Goal: Transaction & Acquisition: Purchase product/service

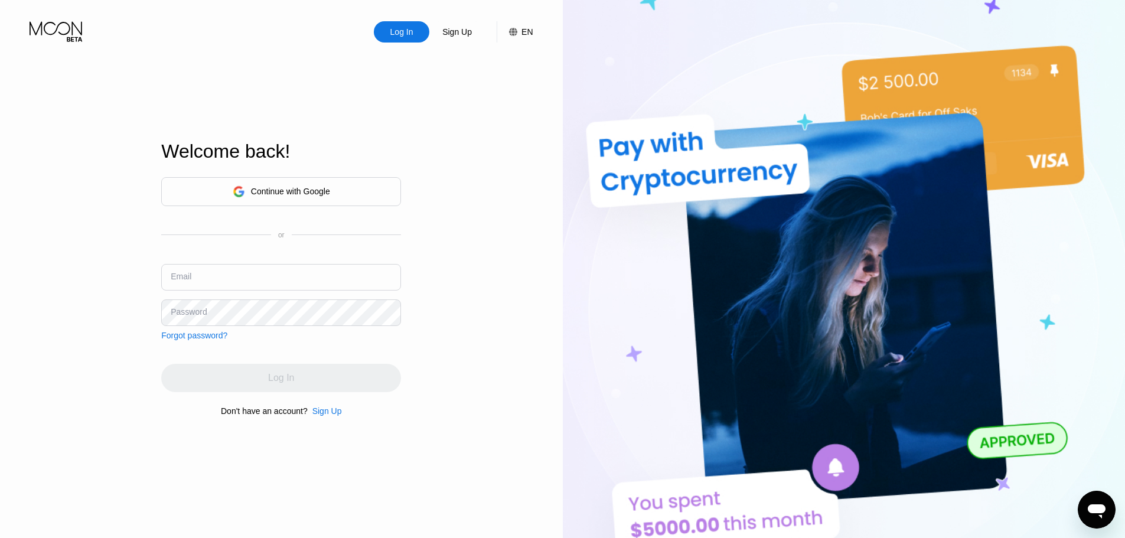
click at [237, 277] on input "text" at bounding box center [281, 277] width 240 height 27
paste input "amandaroberts1933@lexiphanymail.com zcrpopecY9631 zcrpopecY9631_"
click at [367, 285] on input "amandaroberts1933@lexiphanymail.com zcrpopecY9631 zcrpopecY9631_" at bounding box center [281, 277] width 240 height 27
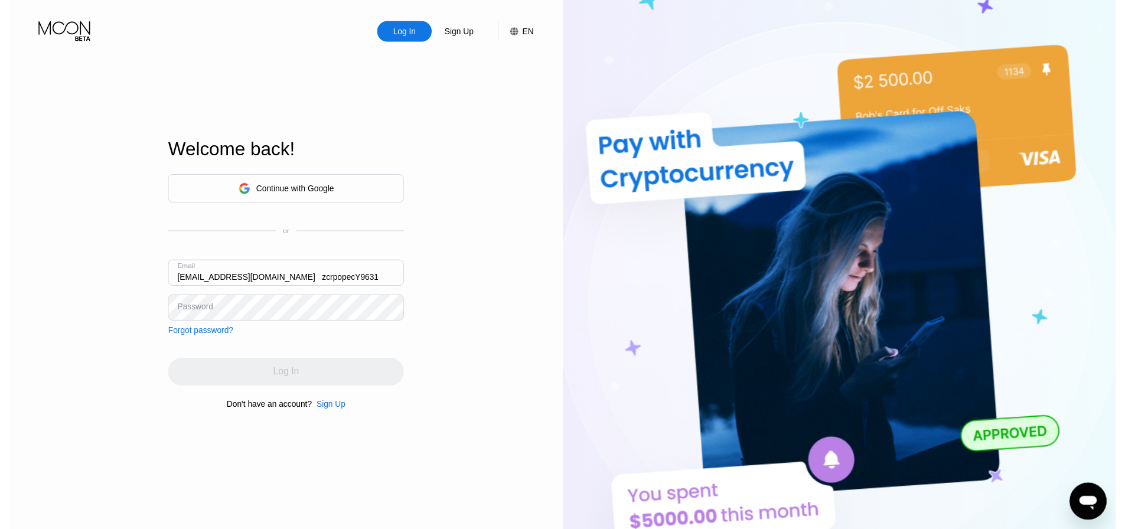
scroll to position [0, 0]
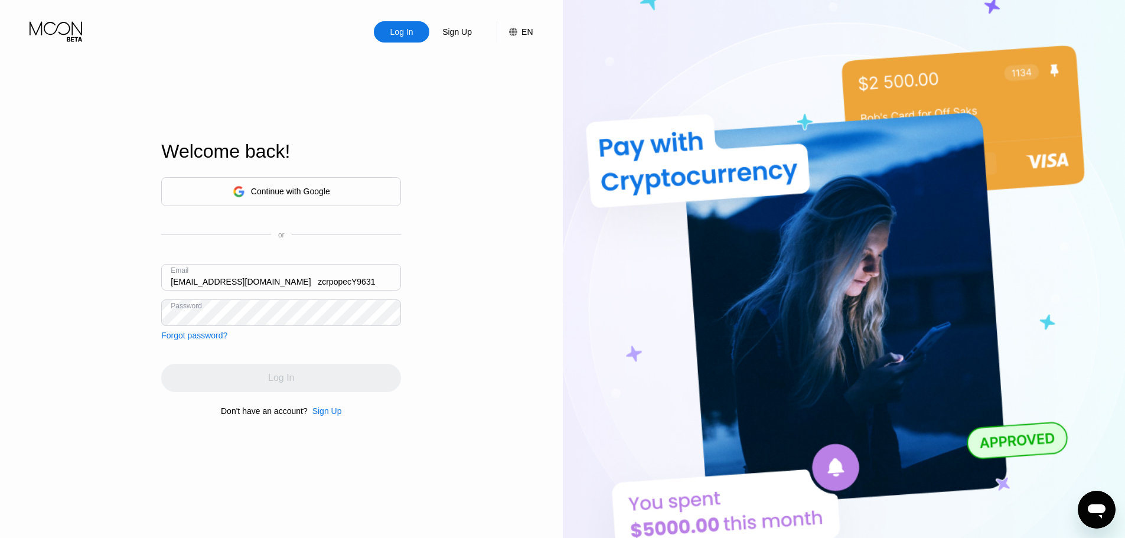
click at [356, 285] on input "amandaroberts1933@lexiphanymail.com zcrpopecY9631" at bounding box center [281, 277] width 240 height 27
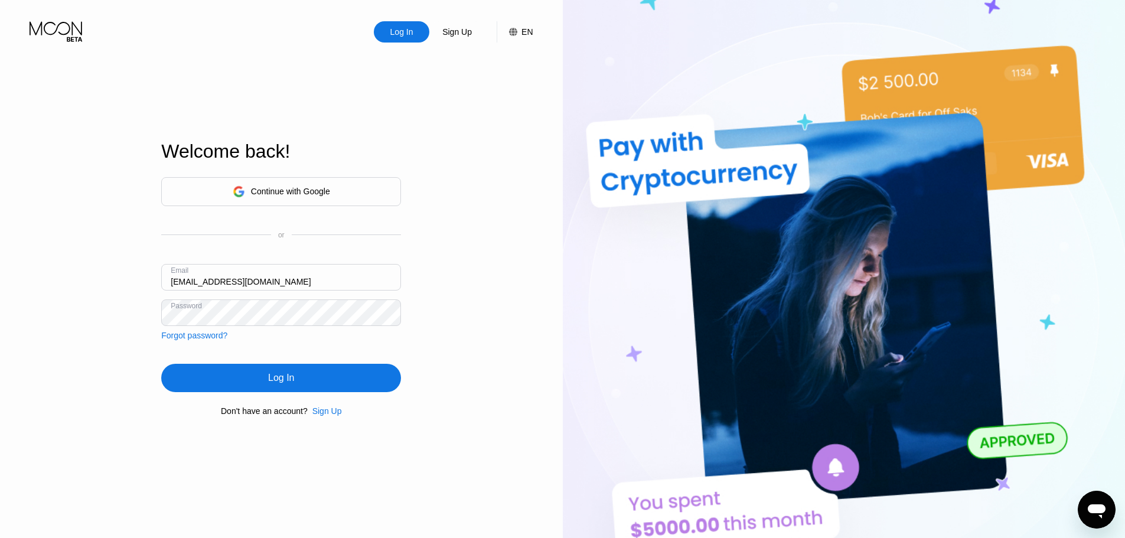
type input "[EMAIL_ADDRESS][DOMAIN_NAME]"
click at [326, 370] on div "Log In" at bounding box center [281, 378] width 240 height 28
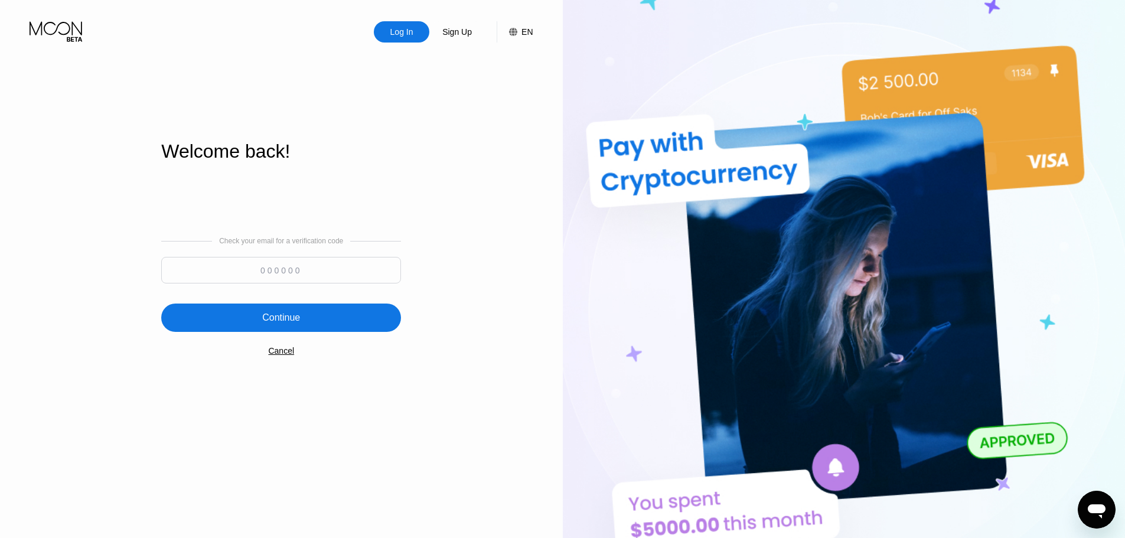
click at [287, 280] on input at bounding box center [281, 270] width 240 height 27
paste input "937343"
type input "937343"
click at [307, 315] on div "Continue" at bounding box center [281, 317] width 240 height 28
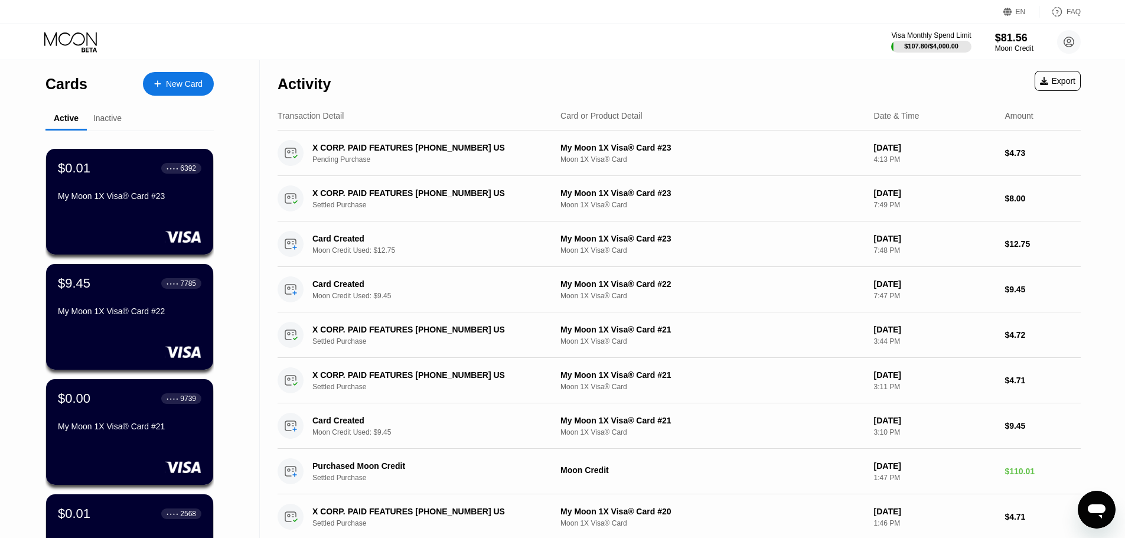
click at [172, 89] on div "New Card" at bounding box center [184, 84] width 37 height 10
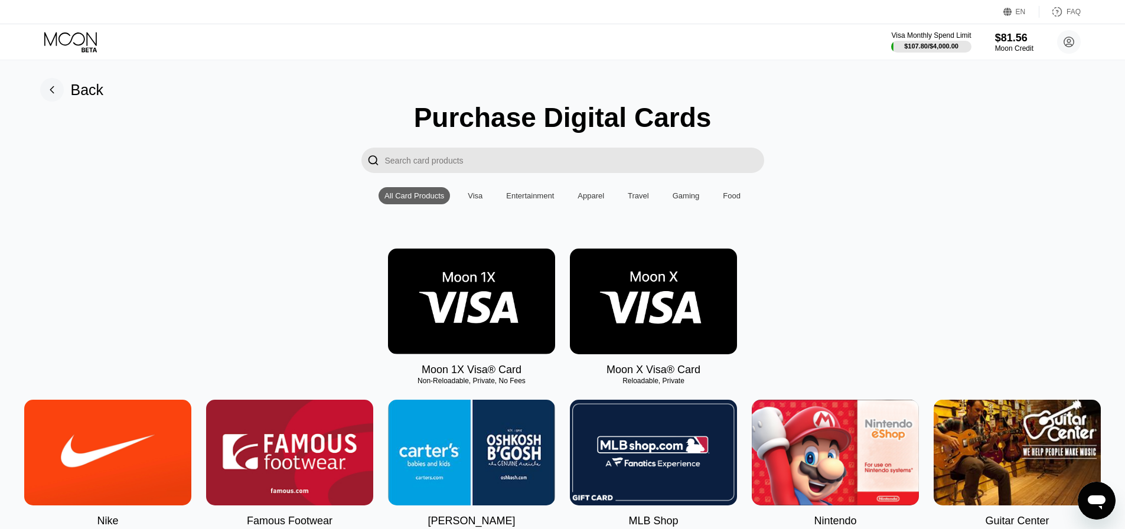
click at [496, 312] on img at bounding box center [471, 302] width 167 height 106
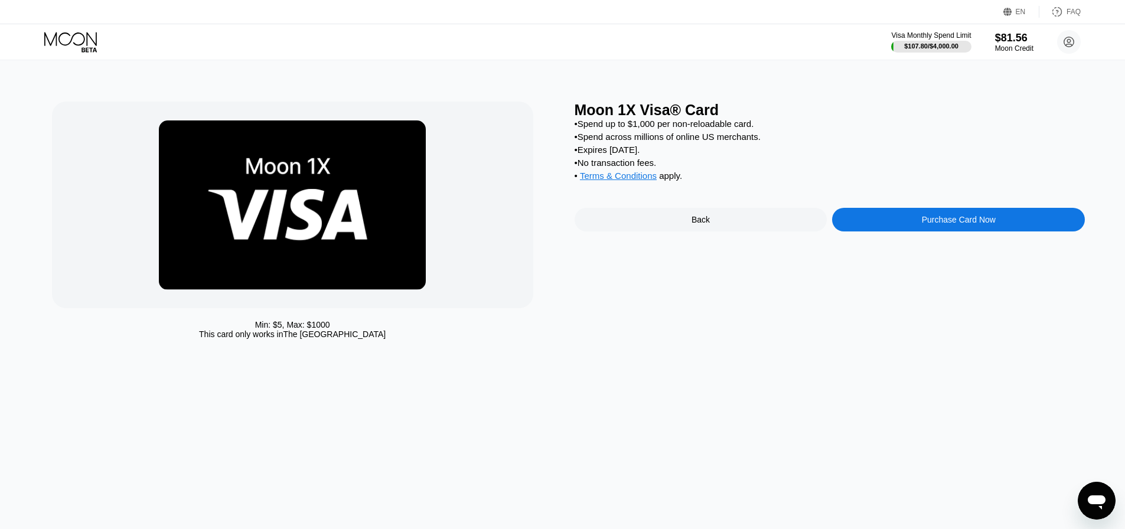
click at [871, 214] on div "Moon 1X Visa® Card • Spend up to $1,000 per non-reloadable card. • Spend across…" at bounding box center [829, 223] width 511 height 243
click at [874, 231] on div "Purchase Card Now" at bounding box center [958, 220] width 253 height 24
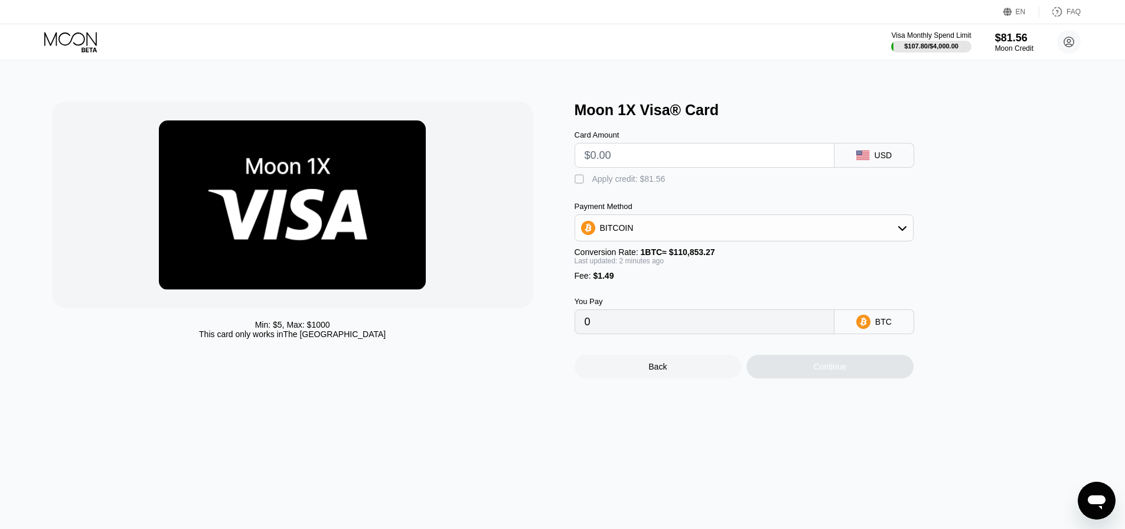
click at [635, 167] on input "text" at bounding box center [704, 155] width 240 height 24
type input "$9"
type input "0.00009463"
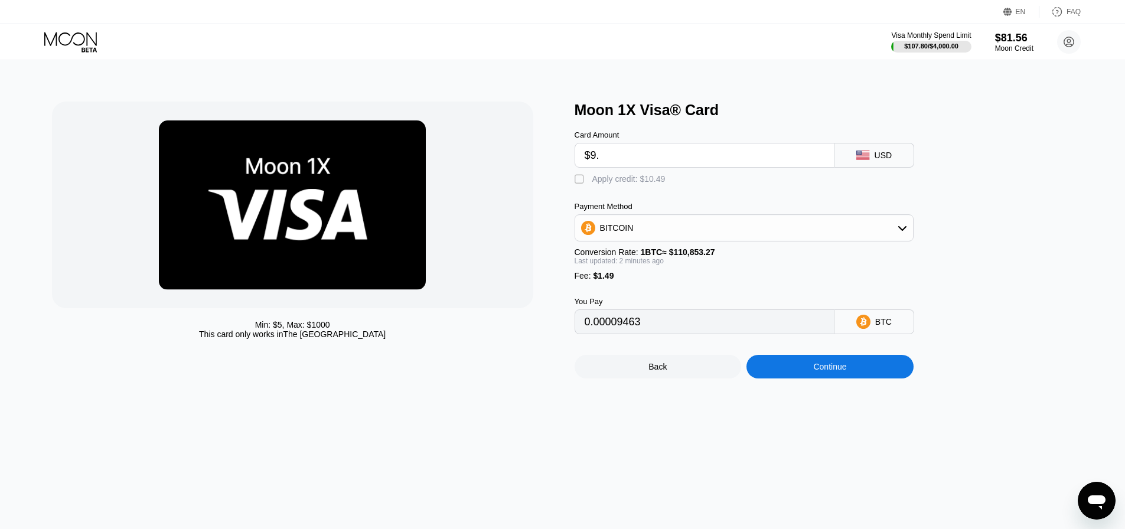
type input "$9.5"
type input "0.00009915"
type input "$9.5"
click at [617, 180] on div "Apply credit: $10.99" at bounding box center [628, 178] width 73 height 9
type input "0"
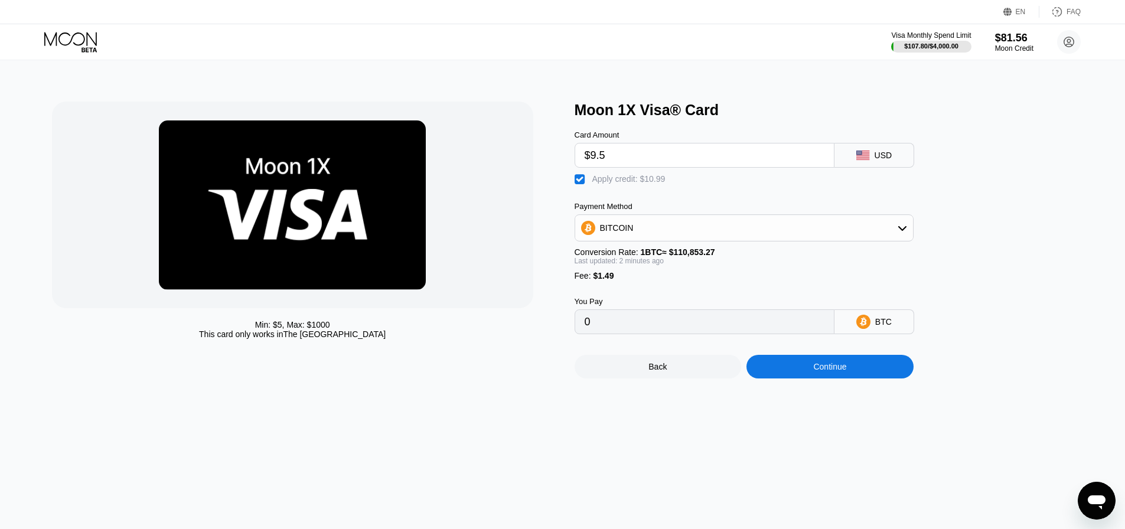
click at [821, 371] on div "Continue" at bounding box center [829, 366] width 33 height 9
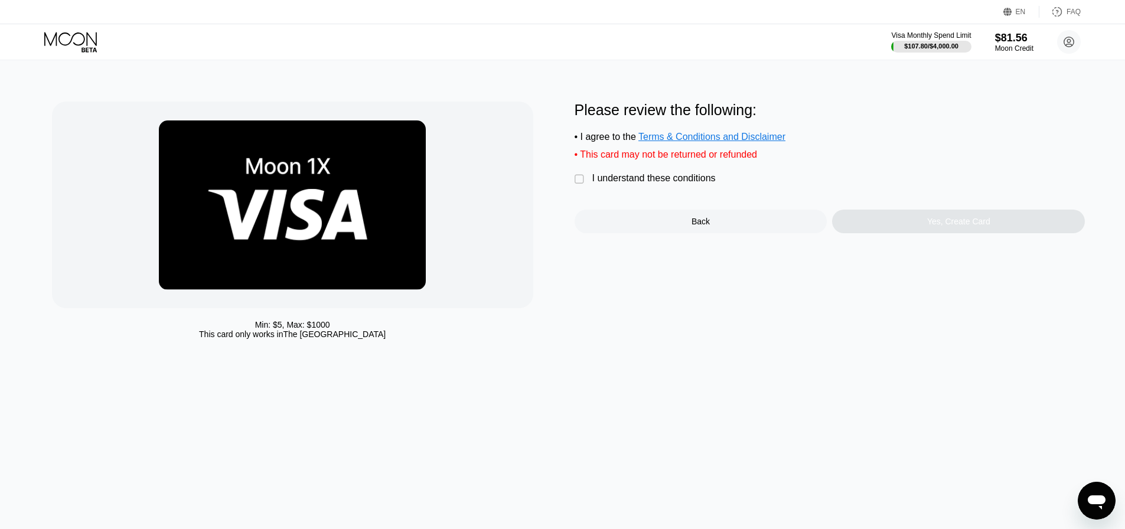
click at [702, 198] on div "Please review the following: • I agree to the Terms & Conditions and Disclaimer…" at bounding box center [829, 168] width 511 height 132
click at [684, 183] on div "I understand these conditions" at bounding box center [653, 178] width 123 height 11
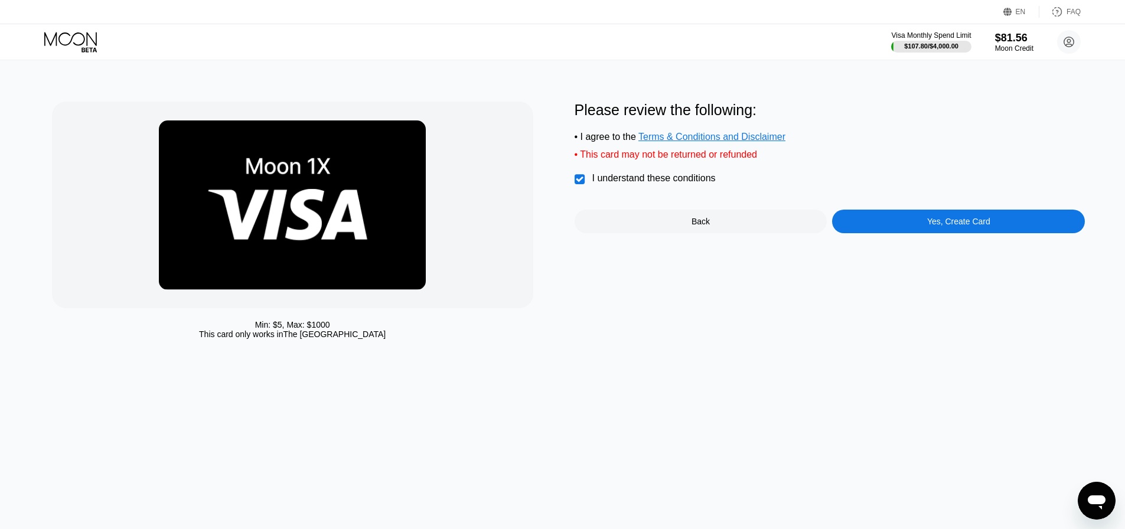
click at [900, 231] on div "Yes, Create Card" at bounding box center [958, 222] width 253 height 24
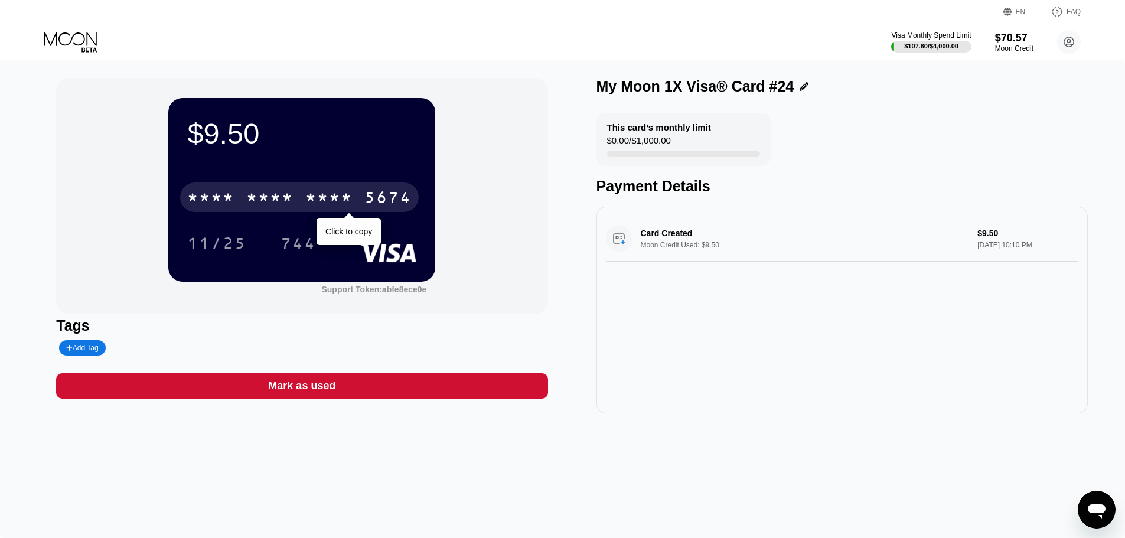
click at [330, 208] on div "* * * *" at bounding box center [328, 198] width 47 height 19
click at [340, 199] on div "2335" at bounding box center [328, 198] width 47 height 19
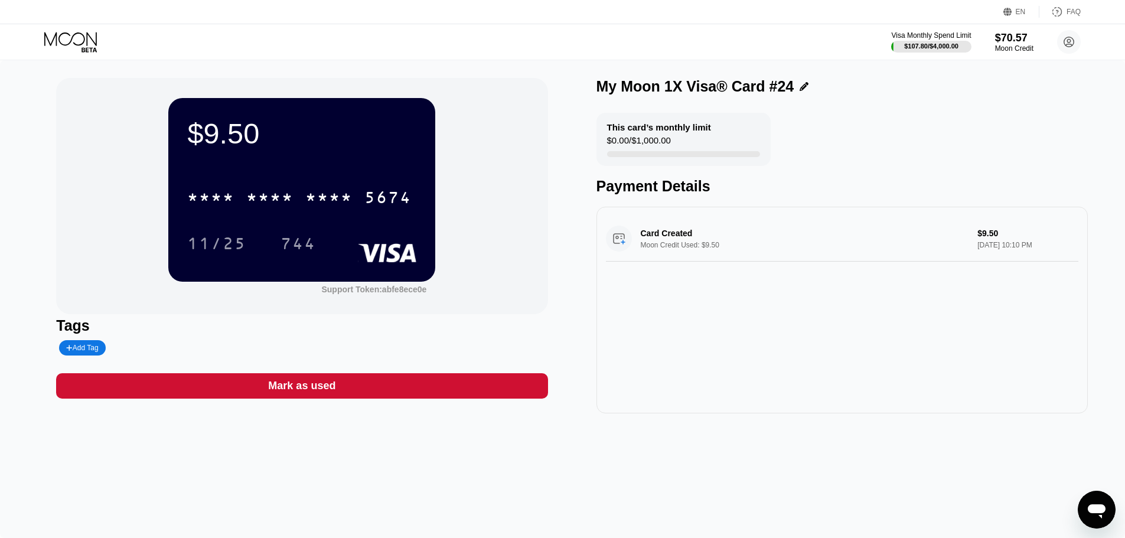
click at [86, 56] on div "Visa Monthly Spend Limit $107.80 / $4,000.00 $70.57 Moon Credit amandaroberts19…" at bounding box center [562, 41] width 1125 height 35
click at [63, 33] on icon at bounding box center [70, 39] width 53 height 14
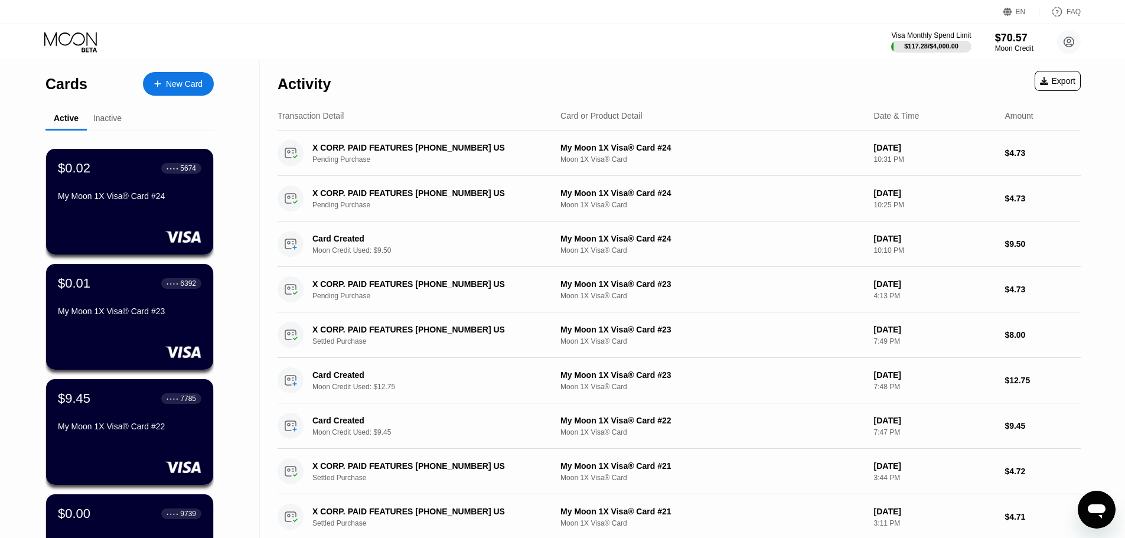
click at [160, 86] on icon at bounding box center [157, 84] width 7 height 8
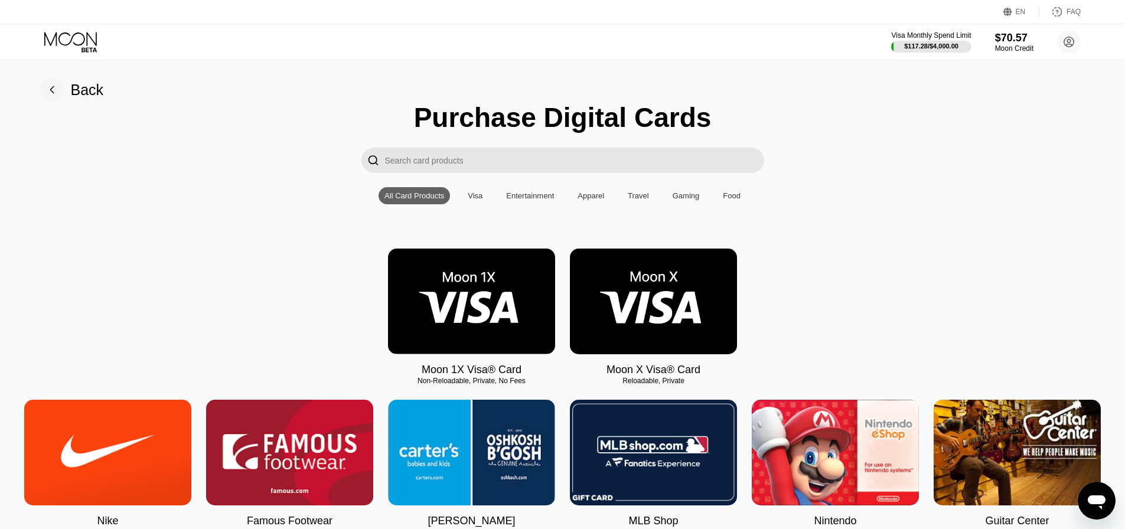
click at [460, 315] on img at bounding box center [471, 302] width 167 height 106
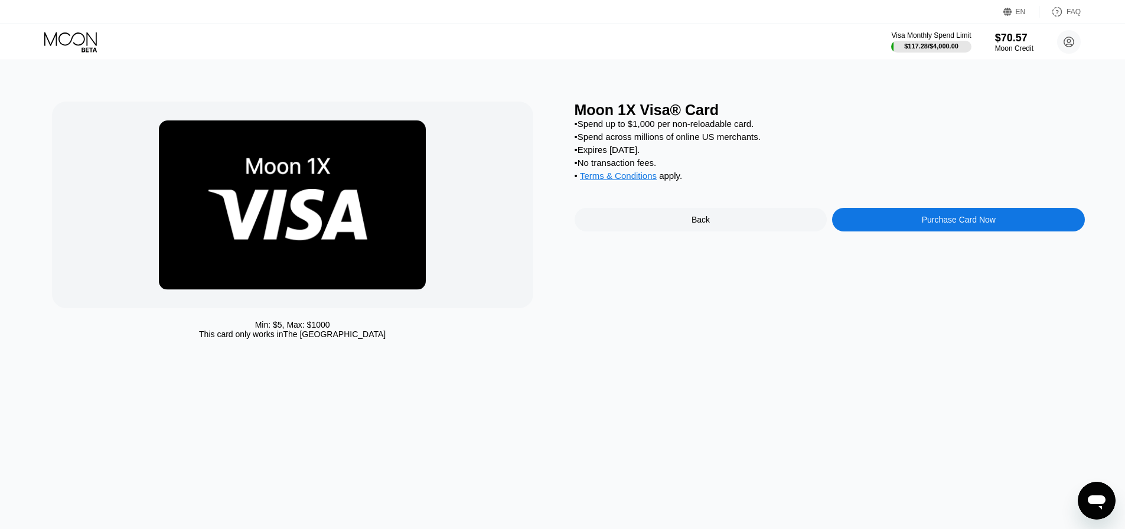
click at [896, 223] on div "Purchase Card Now" at bounding box center [958, 220] width 253 height 24
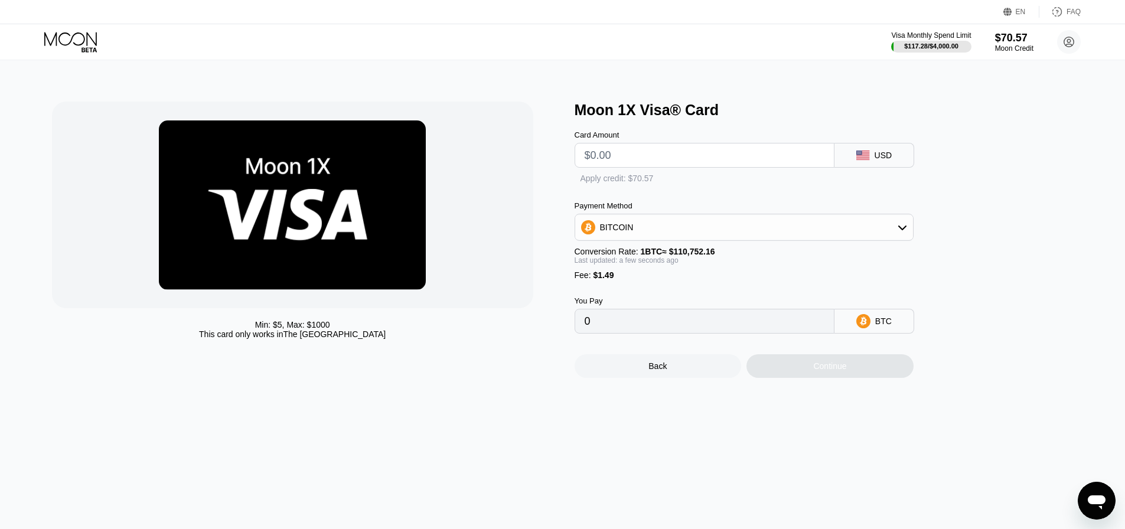
click at [616, 151] on input "text" at bounding box center [704, 155] width 240 height 24
type input "$9"
type input "0.00009472"
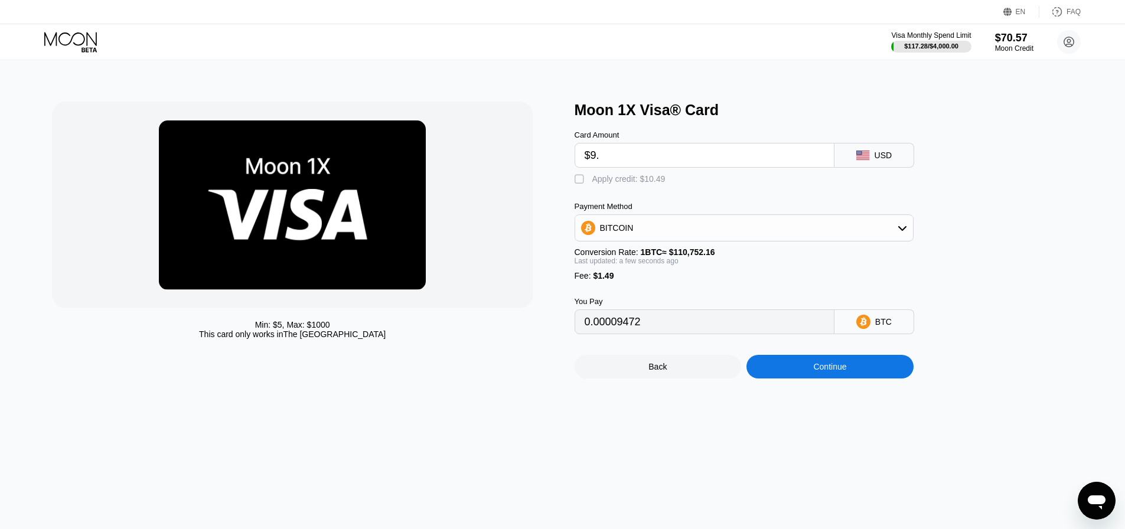
type input "$9.5"
type input "0.00009924"
type input "$9.5"
click at [593, 180] on div "Apply credit: $10.99" at bounding box center [628, 178] width 73 height 9
type input "0"
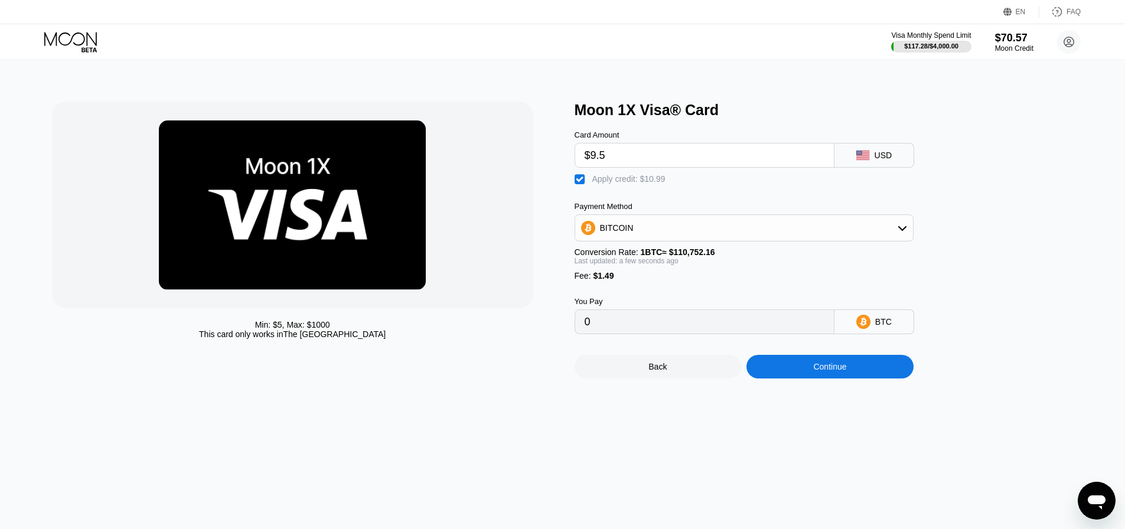
click at [793, 377] on div "Continue" at bounding box center [829, 367] width 167 height 24
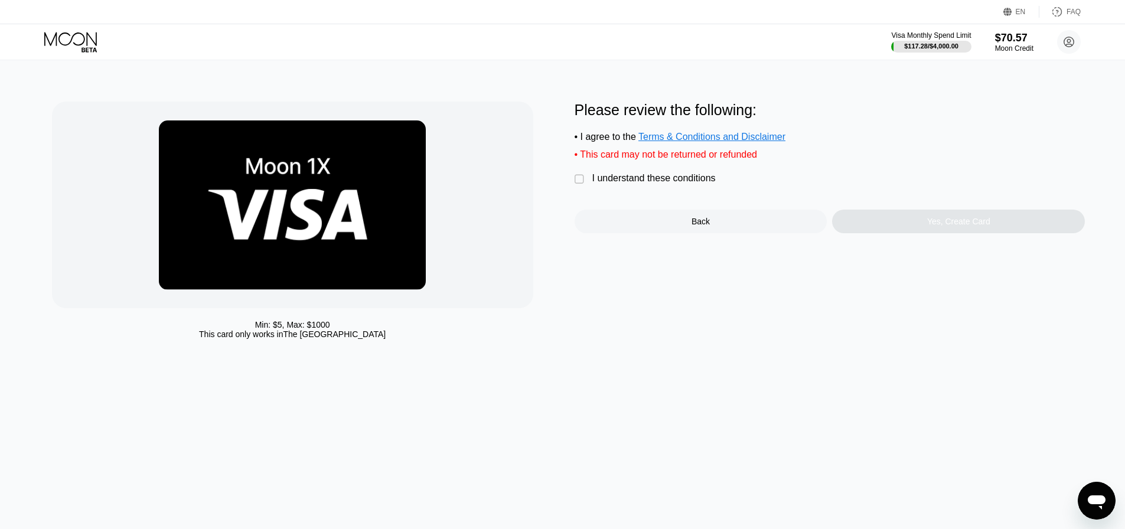
click at [625, 184] on div "I understand these conditions" at bounding box center [653, 178] width 123 height 11
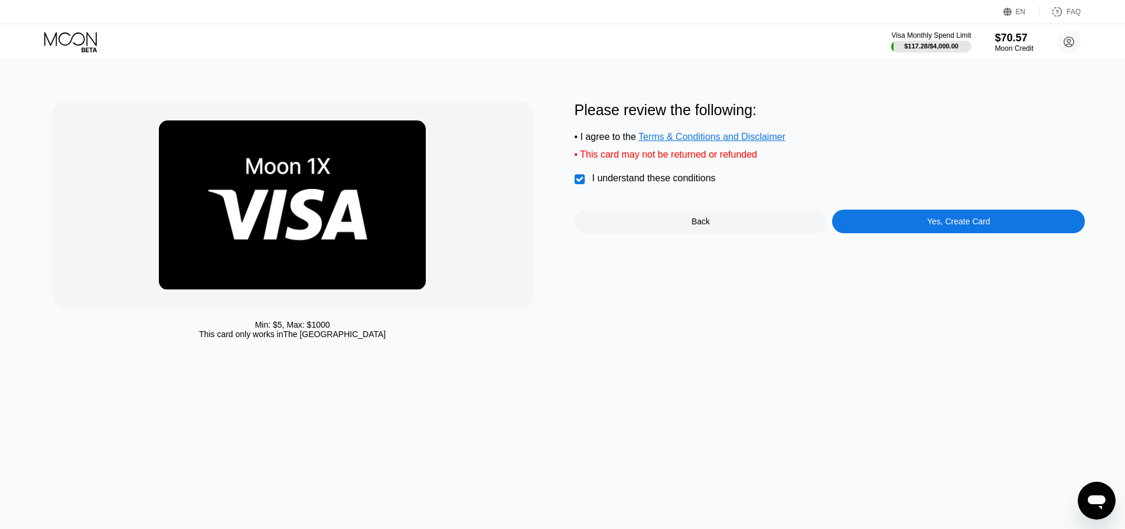
click at [899, 233] on div "Yes, Create Card" at bounding box center [958, 222] width 253 height 24
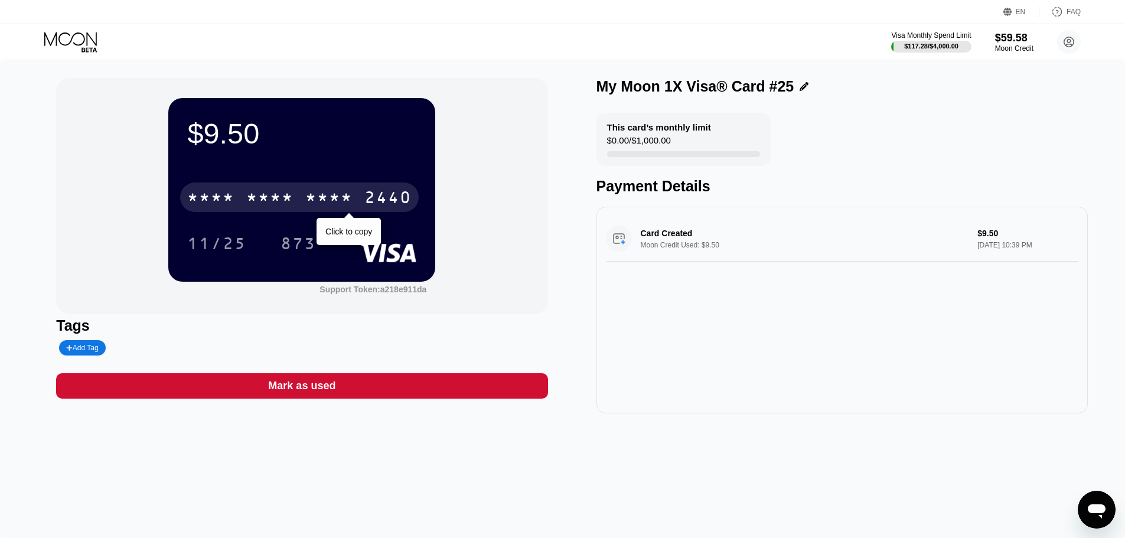
click at [307, 192] on div "* * * *" at bounding box center [328, 198] width 47 height 19
click at [318, 208] on div "2012" at bounding box center [328, 198] width 47 height 19
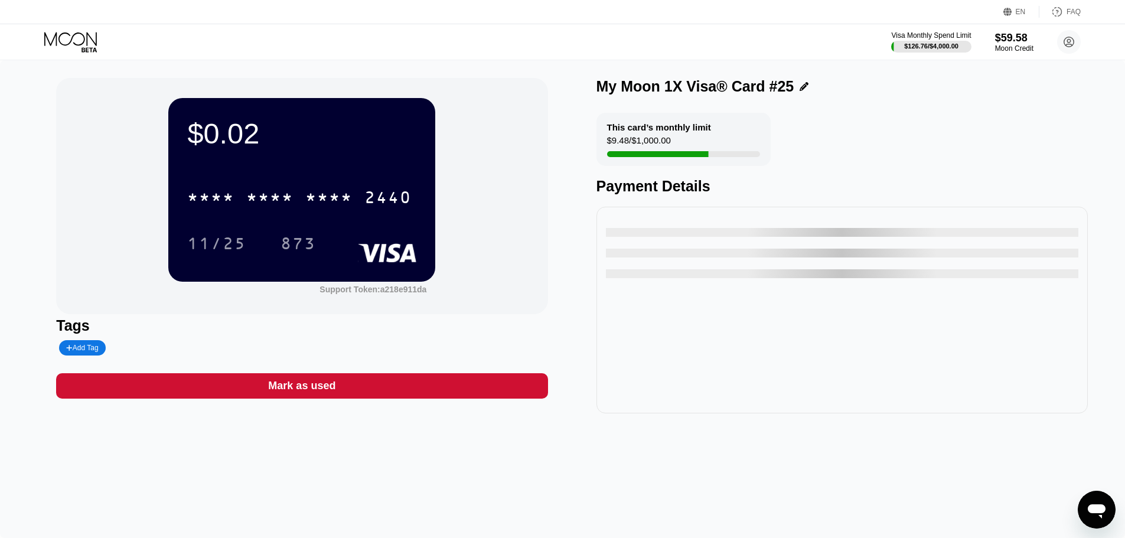
click at [86, 41] on icon at bounding box center [71, 42] width 55 height 21
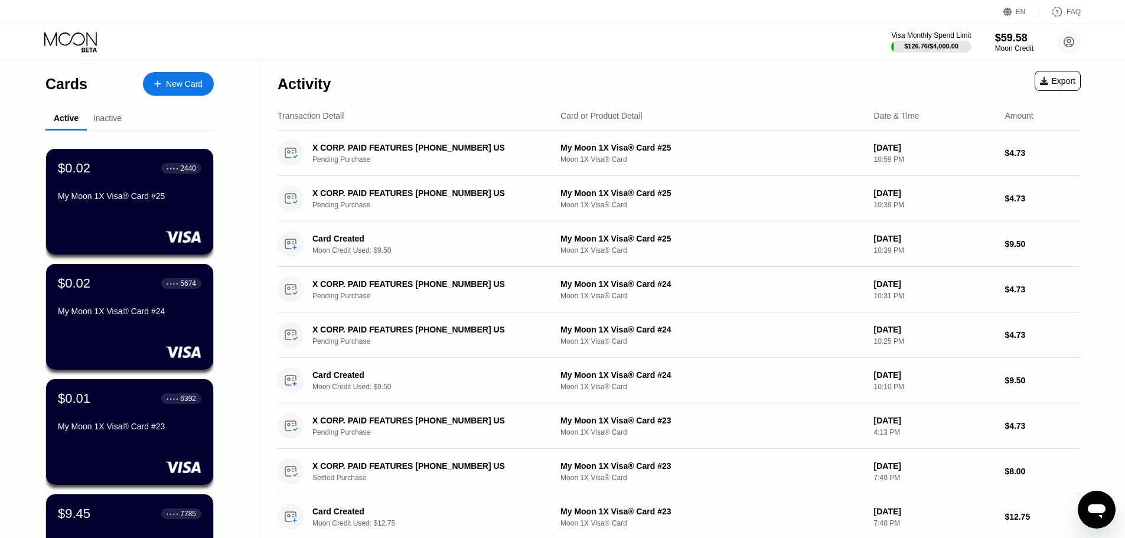
click at [186, 84] on div "New Card" at bounding box center [184, 84] width 37 height 10
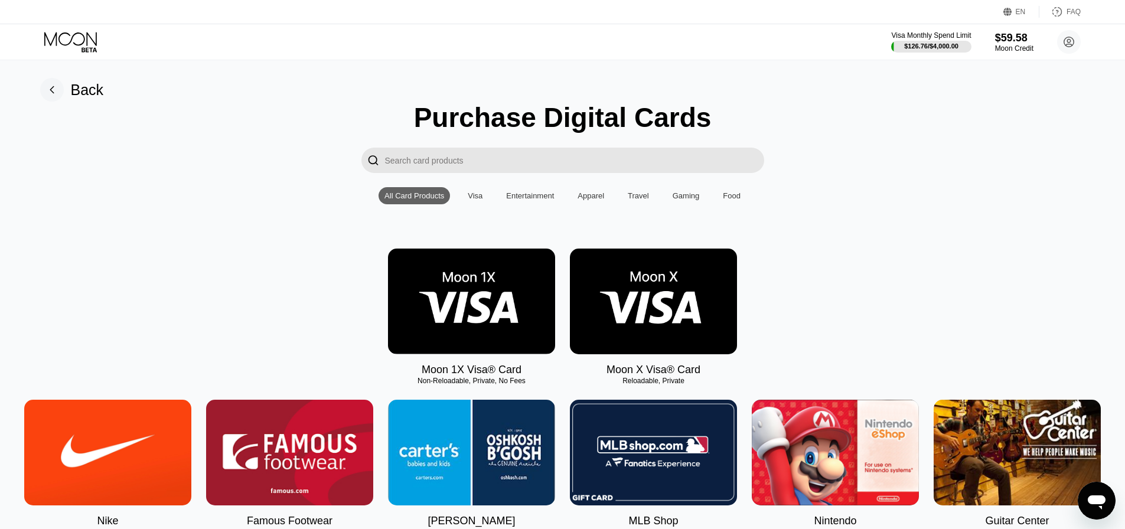
click at [498, 309] on img at bounding box center [471, 302] width 167 height 106
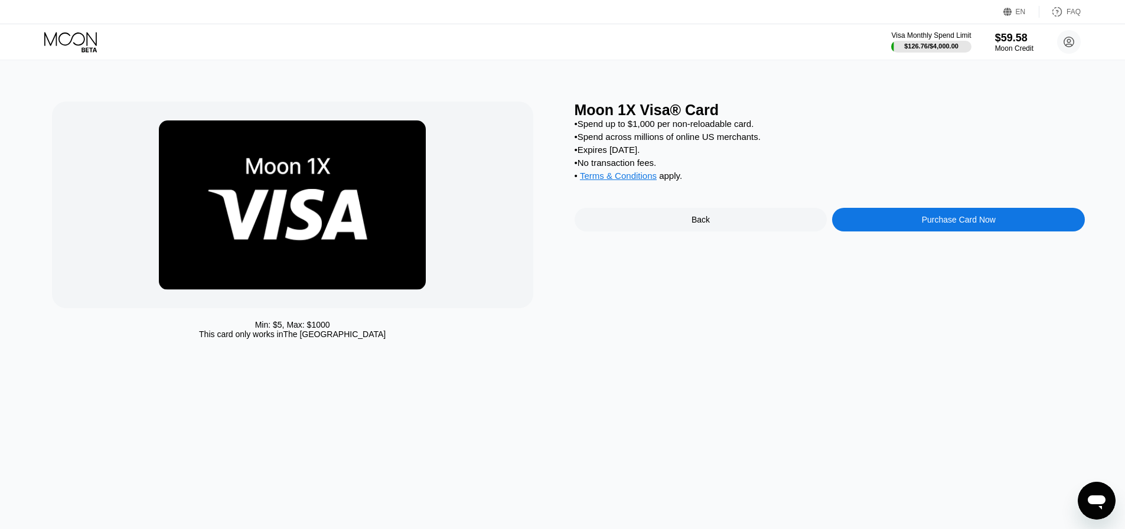
click at [910, 229] on div "Purchase Card Now" at bounding box center [958, 220] width 253 height 24
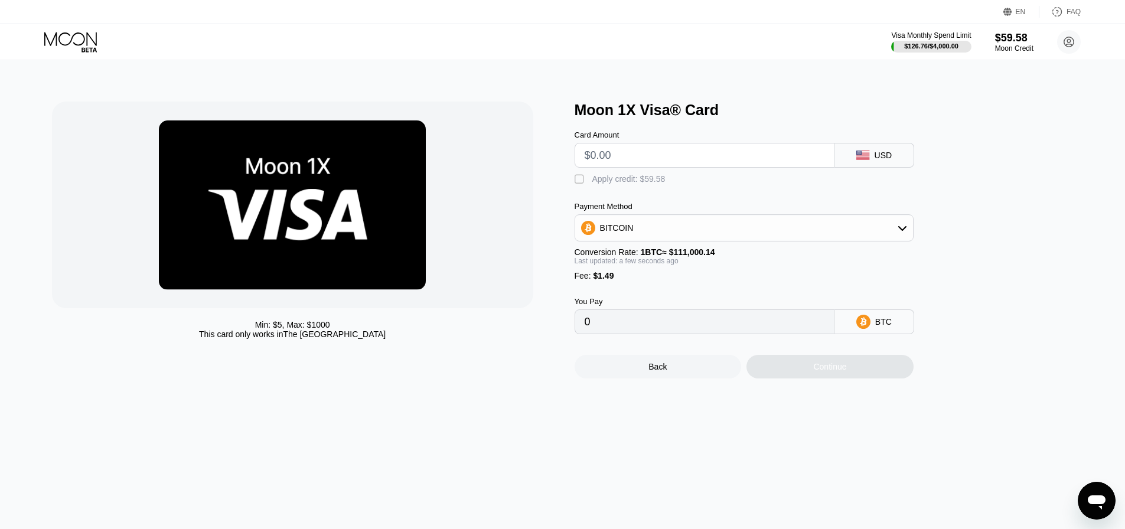
click at [625, 157] on input "text" at bounding box center [704, 155] width 240 height 24
type input "$9"
type input "0.00009451"
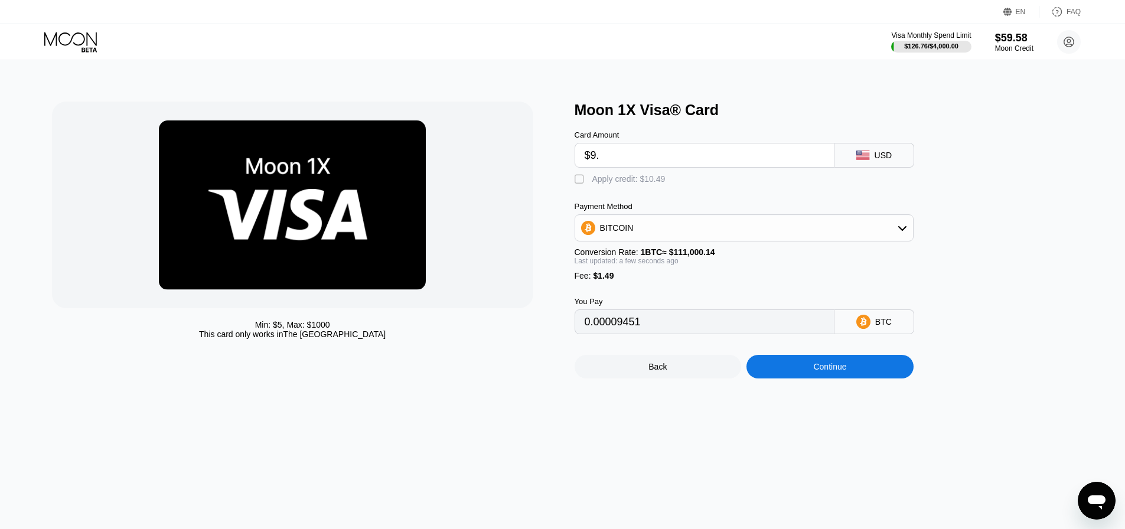
type input "$9.5"
type input "0.00009901"
type input "$9.5"
click at [600, 185] on div " Apply credit: $10.99" at bounding box center [622, 180] width 97 height 12
type input "0"
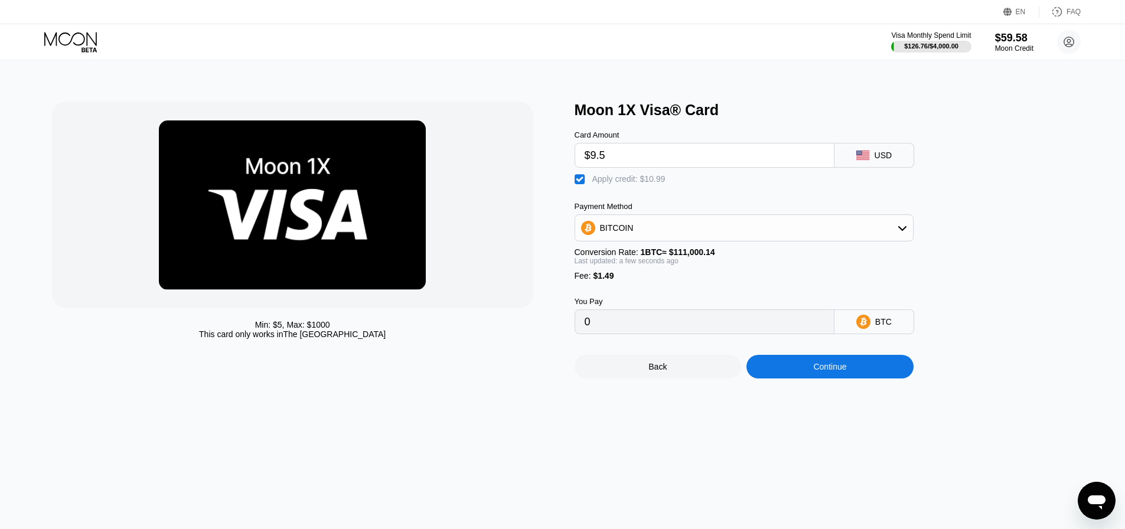
click at [815, 378] on div "Continue" at bounding box center [829, 367] width 167 height 24
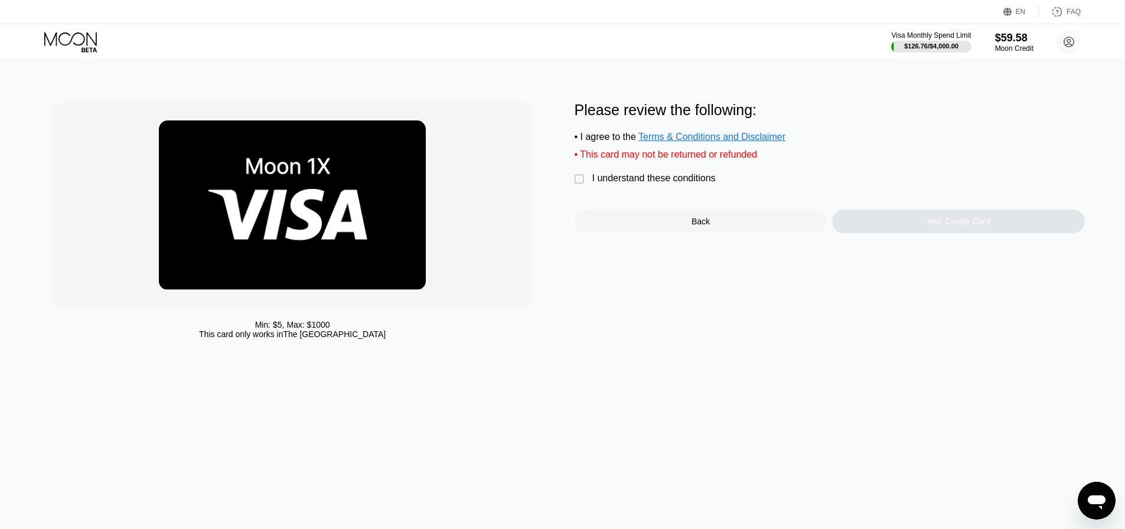
click at [652, 170] on div "Please review the following: • I agree to the Terms & Conditions and Disclaimer…" at bounding box center [829, 168] width 511 height 132
click at [651, 183] on div "I understand these conditions" at bounding box center [653, 178] width 123 height 11
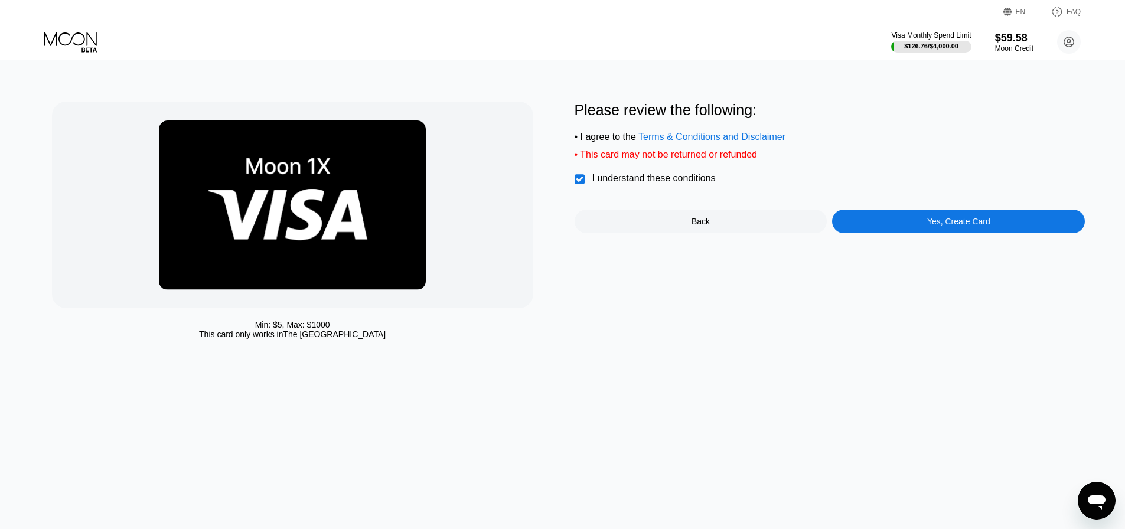
click at [881, 233] on div "Yes, Create Card" at bounding box center [958, 222] width 253 height 24
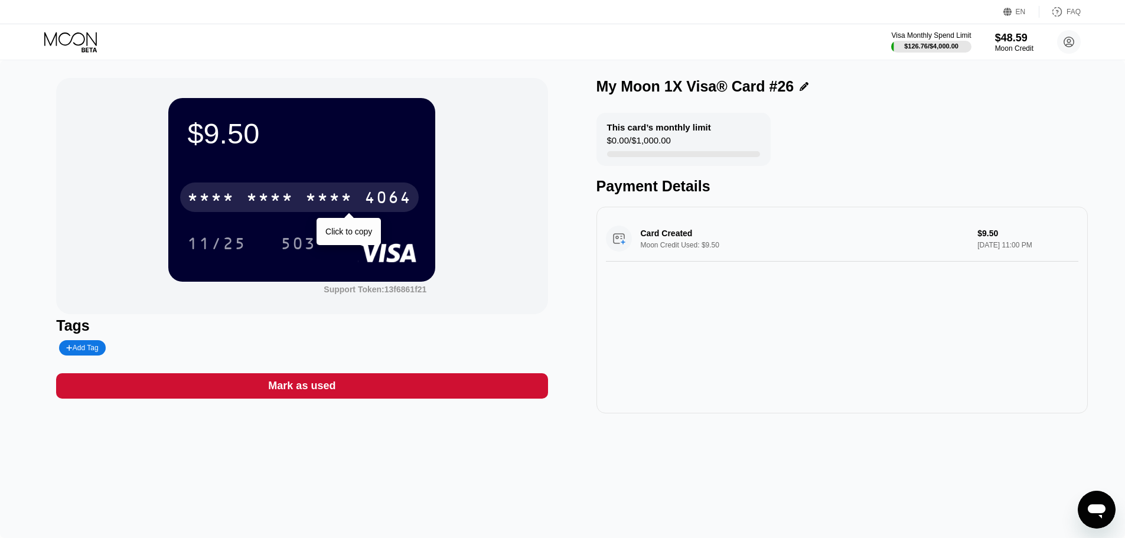
click at [322, 207] on div "* * * *" at bounding box center [328, 198] width 47 height 19
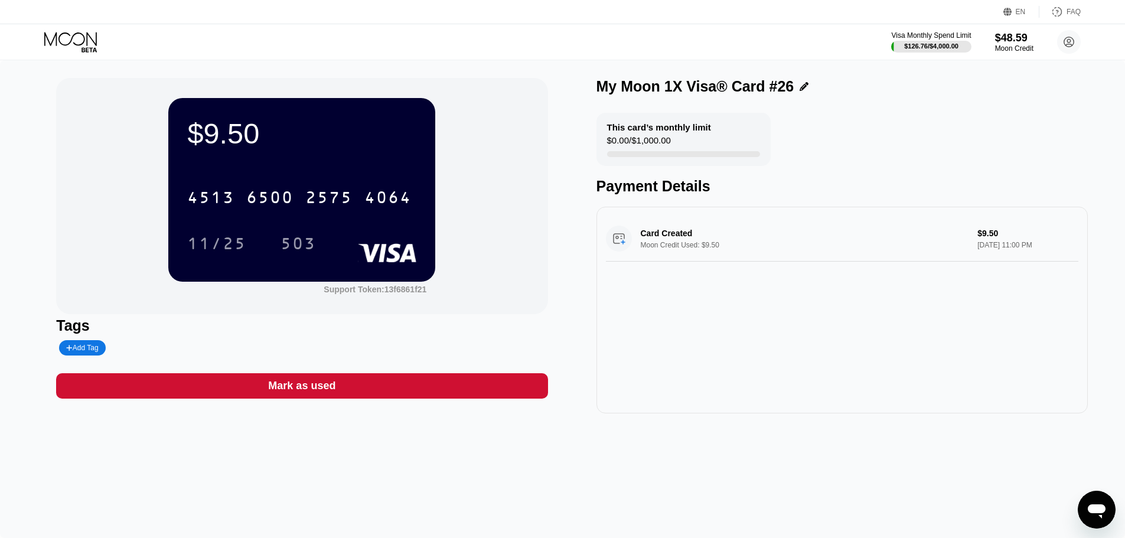
click at [74, 39] on icon at bounding box center [71, 42] width 55 height 21
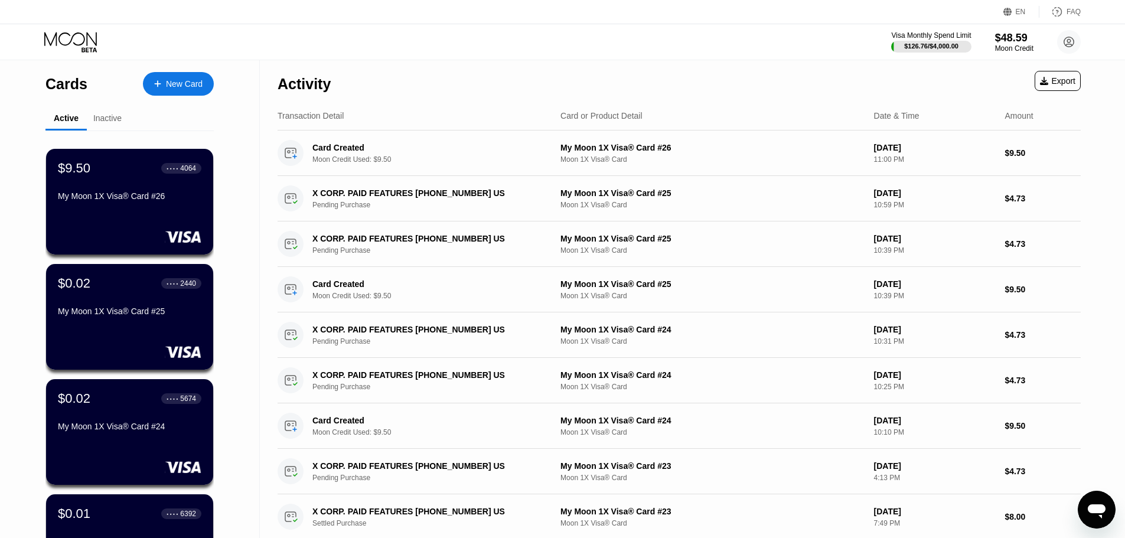
click at [179, 95] on div "New Card" at bounding box center [178, 84] width 71 height 24
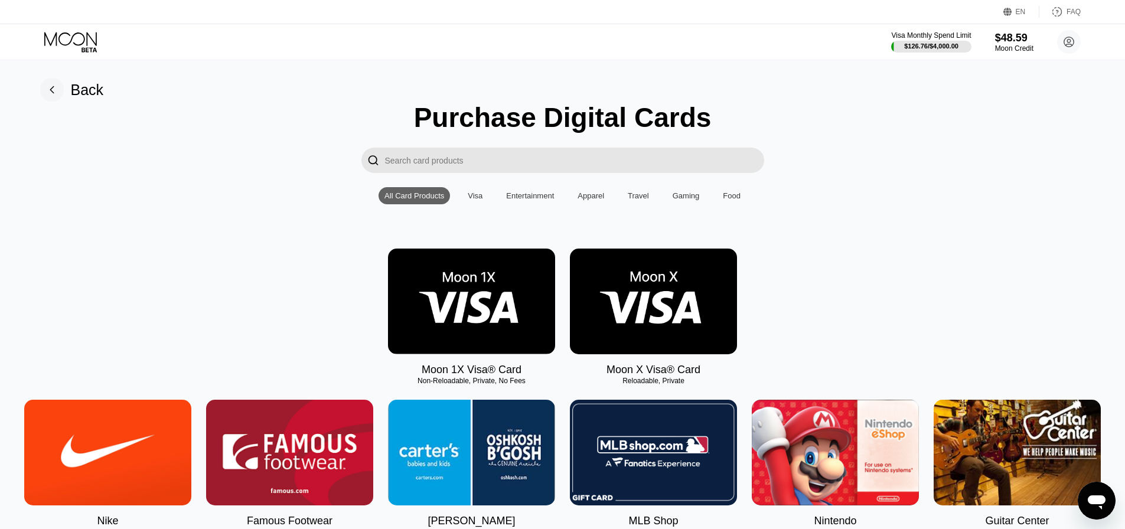
click at [489, 334] on img at bounding box center [471, 302] width 167 height 106
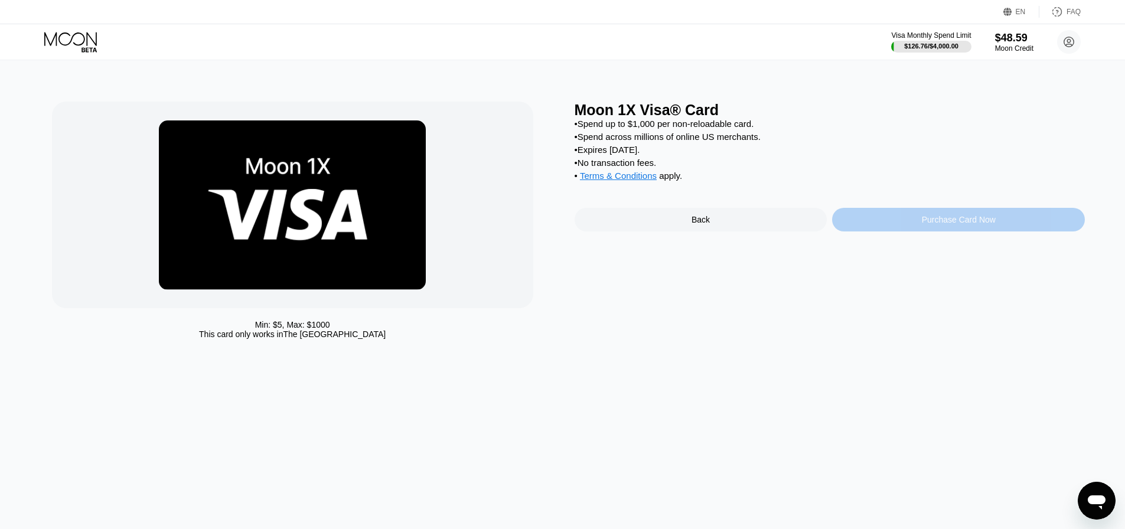
click at [899, 228] on div "Purchase Card Now" at bounding box center [958, 220] width 253 height 24
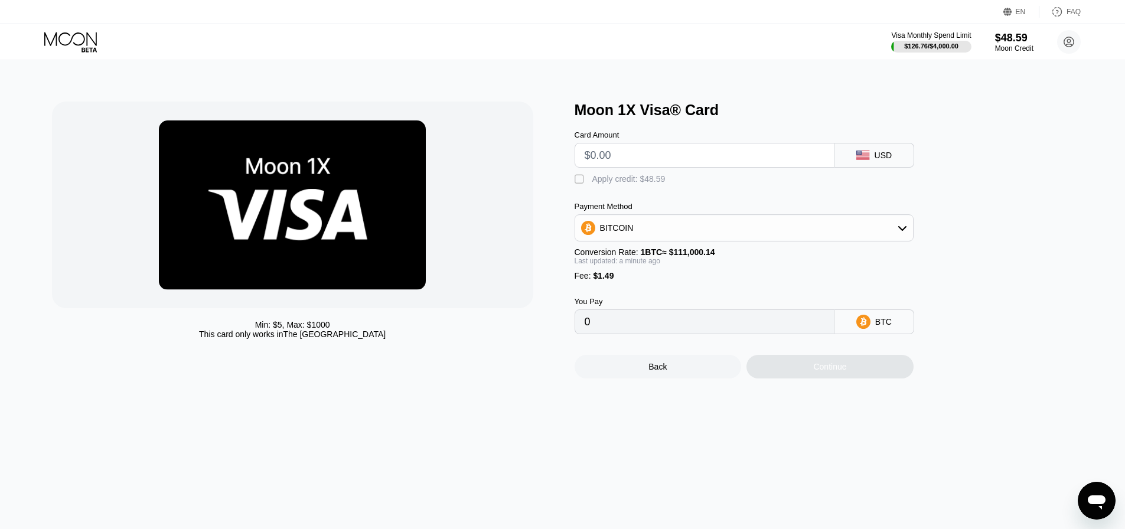
click at [602, 156] on input "text" at bounding box center [704, 155] width 240 height 24
type input "$9"
type input "0.00009451"
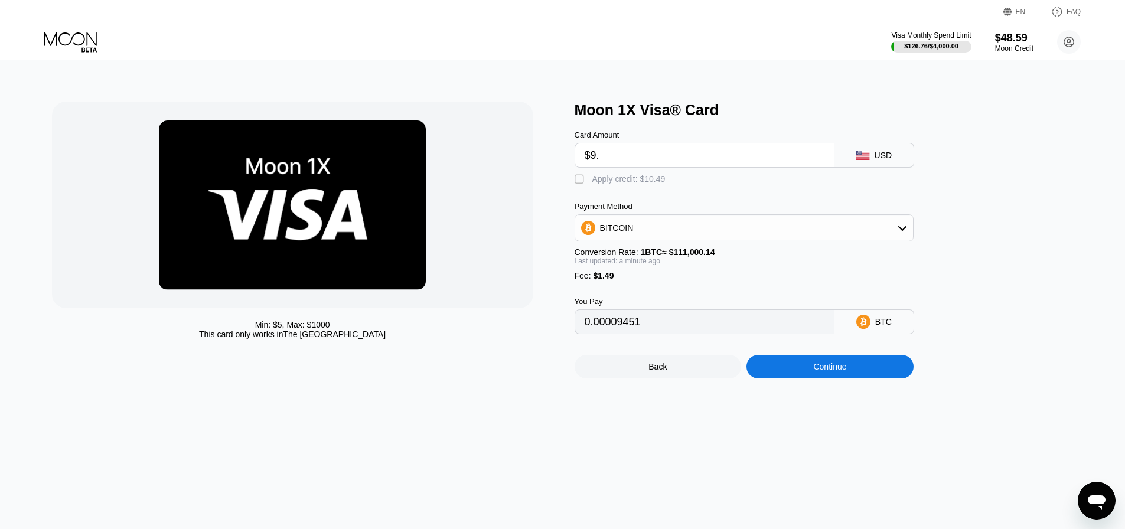
type input "$9.5"
type input "0.00009901"
type input "$9.5"
click at [610, 184] on div "Apply credit: $10.99" at bounding box center [628, 178] width 73 height 9
type input "0"
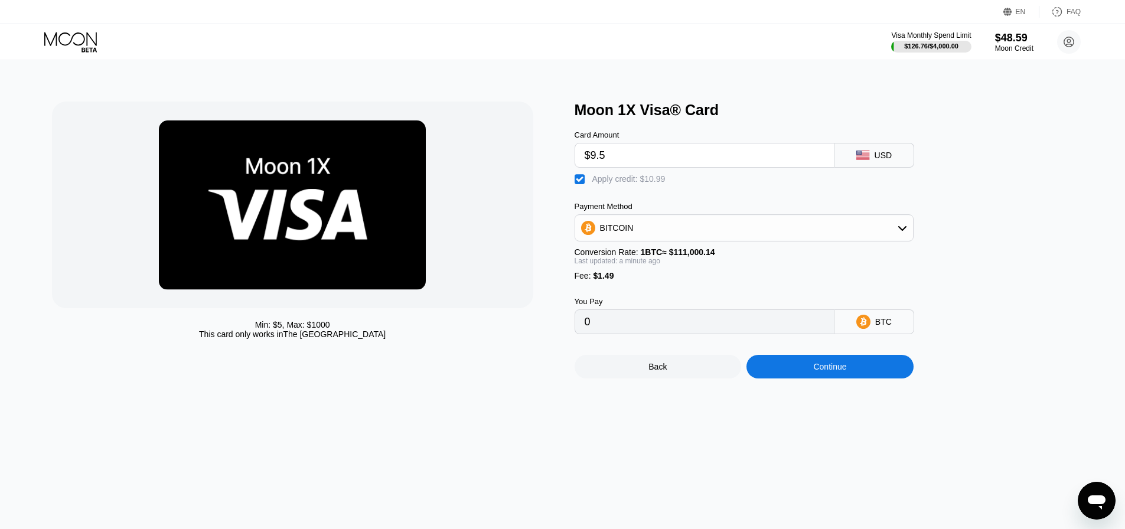
click at [821, 371] on div "Continue" at bounding box center [829, 366] width 33 height 9
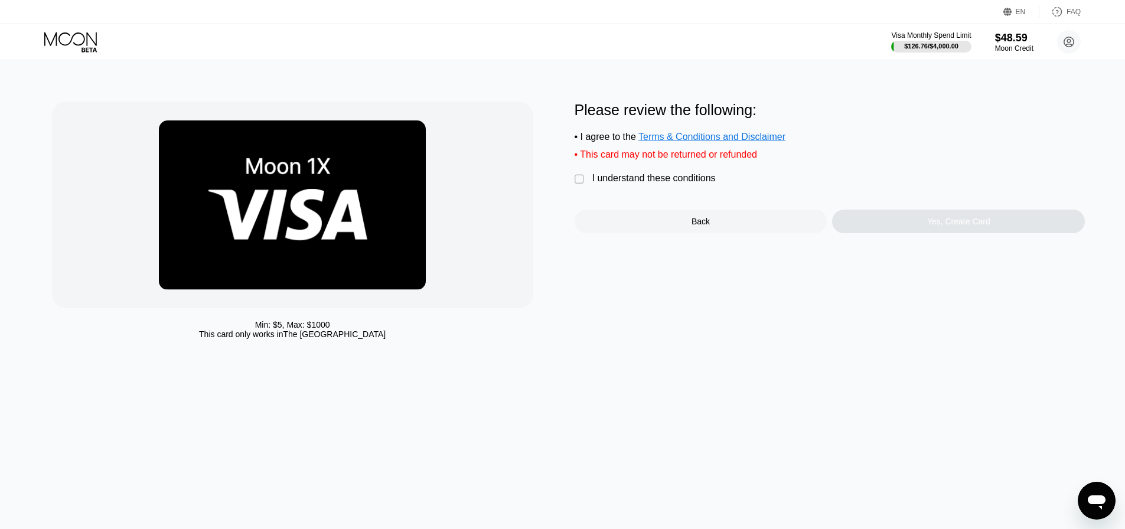
click at [630, 182] on div "I understand these conditions" at bounding box center [653, 178] width 123 height 11
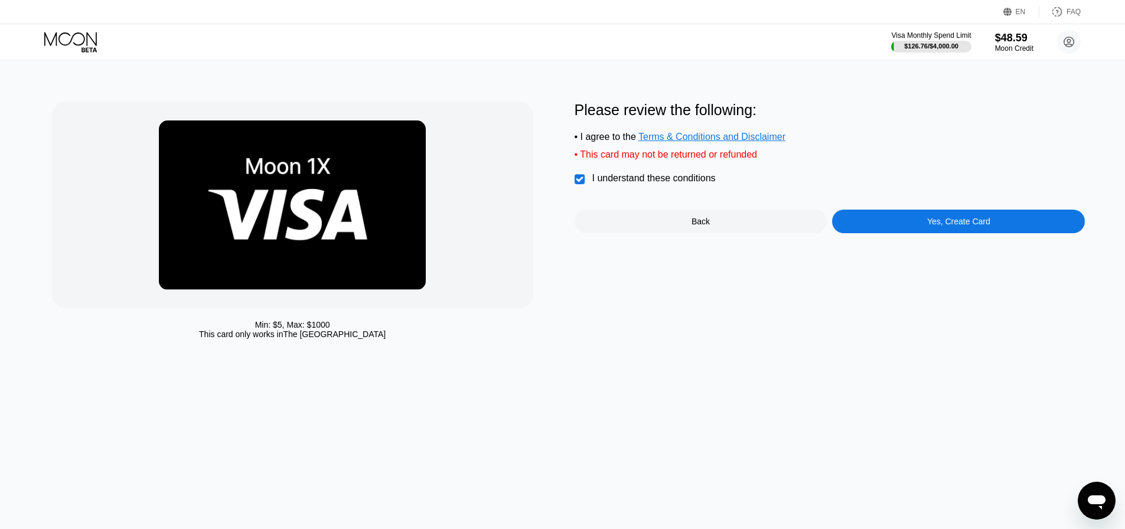
click at [862, 233] on div "Yes, Create Card" at bounding box center [958, 222] width 253 height 24
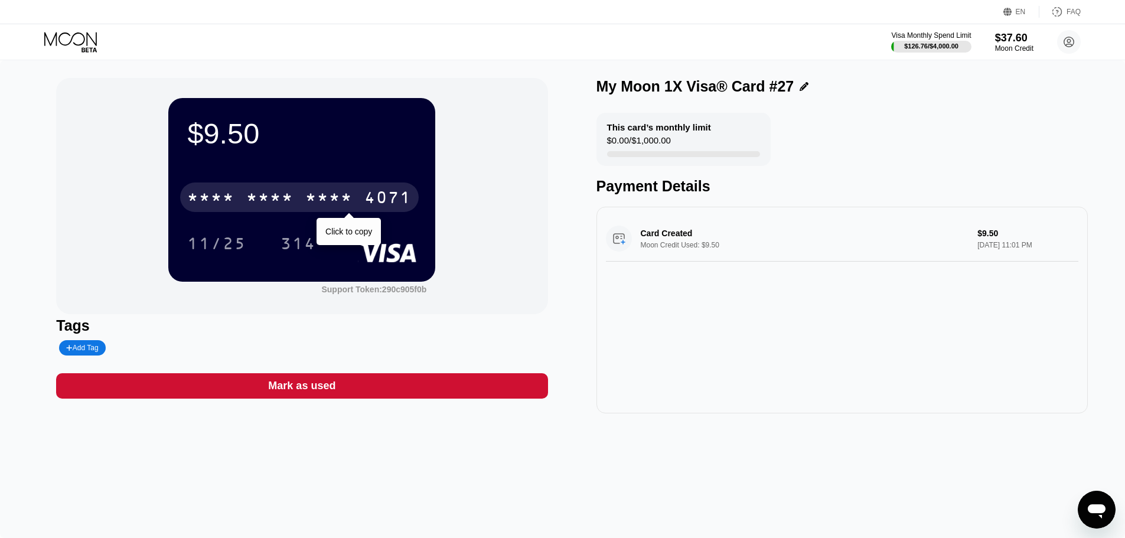
drag, startPoint x: 340, startPoint y: 207, endPoint x: 355, endPoint y: 209, distance: 15.5
click at [340, 206] on div "* * * *" at bounding box center [328, 198] width 47 height 19
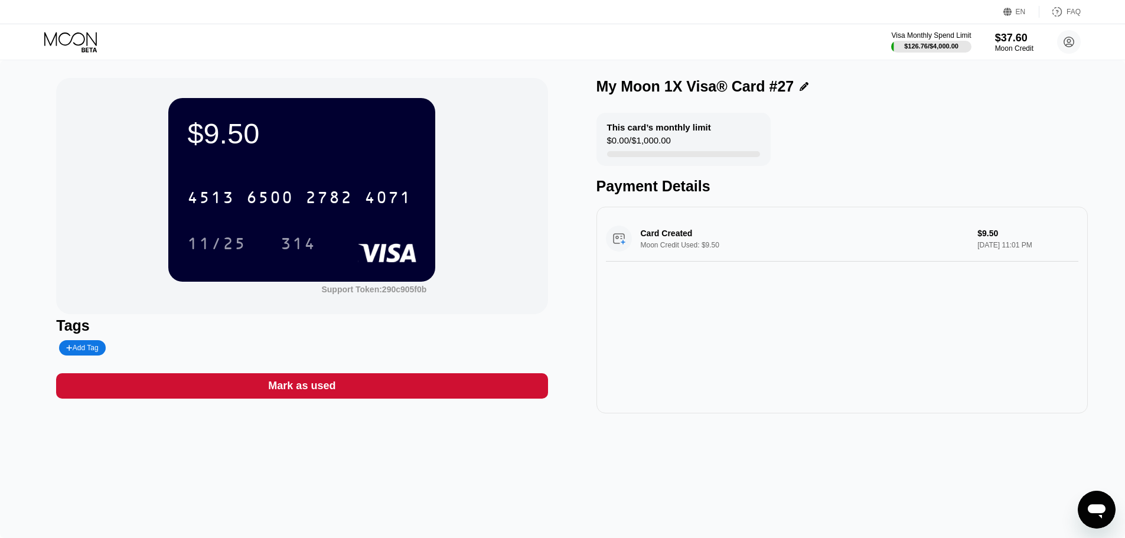
click at [82, 44] on icon at bounding box center [70, 39] width 53 height 14
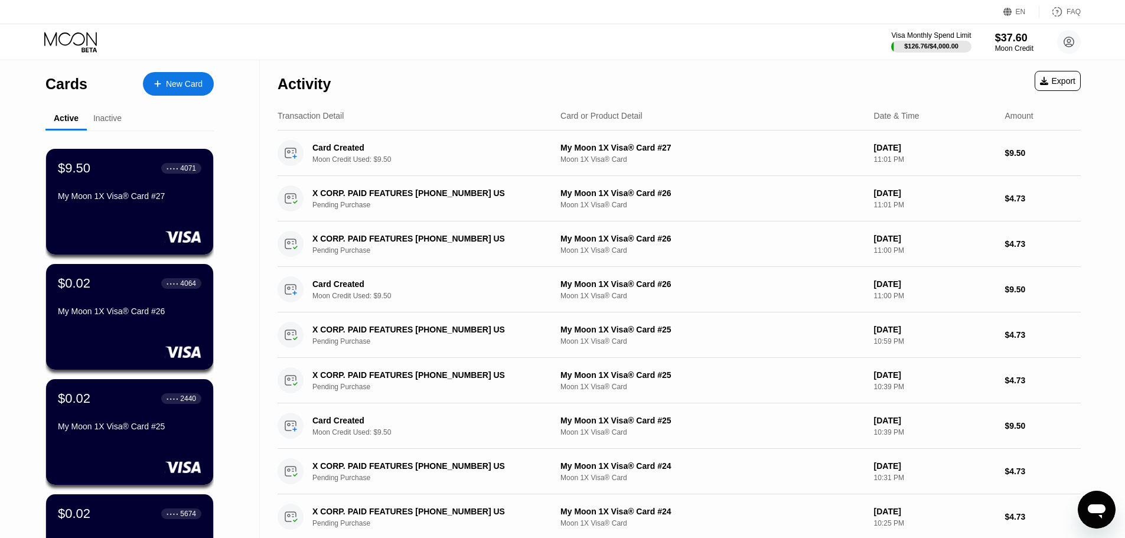
click at [171, 91] on div "New Card" at bounding box center [178, 84] width 71 height 24
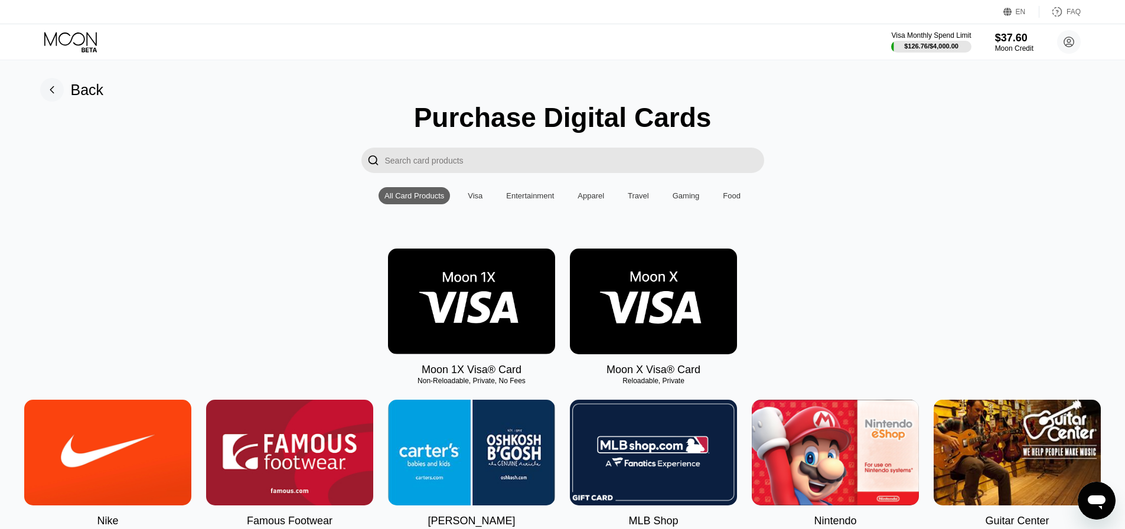
click at [498, 319] on img at bounding box center [471, 302] width 167 height 106
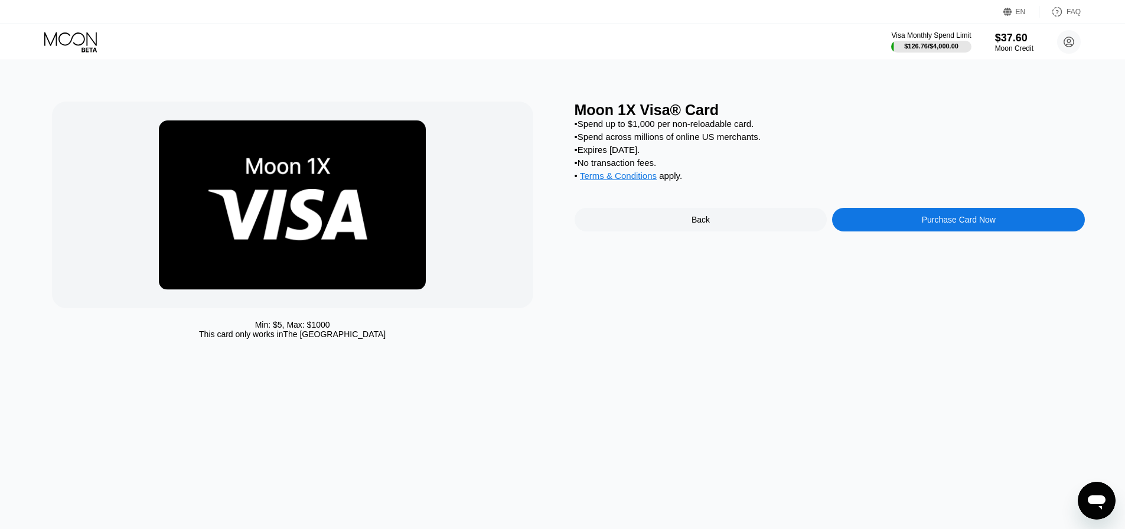
click at [890, 217] on div "Moon 1X Visa® Card • Spend up to $1,000 per non-reloadable card. • Spend across…" at bounding box center [829, 223] width 511 height 243
click at [890, 231] on div "Purchase Card Now" at bounding box center [958, 220] width 253 height 24
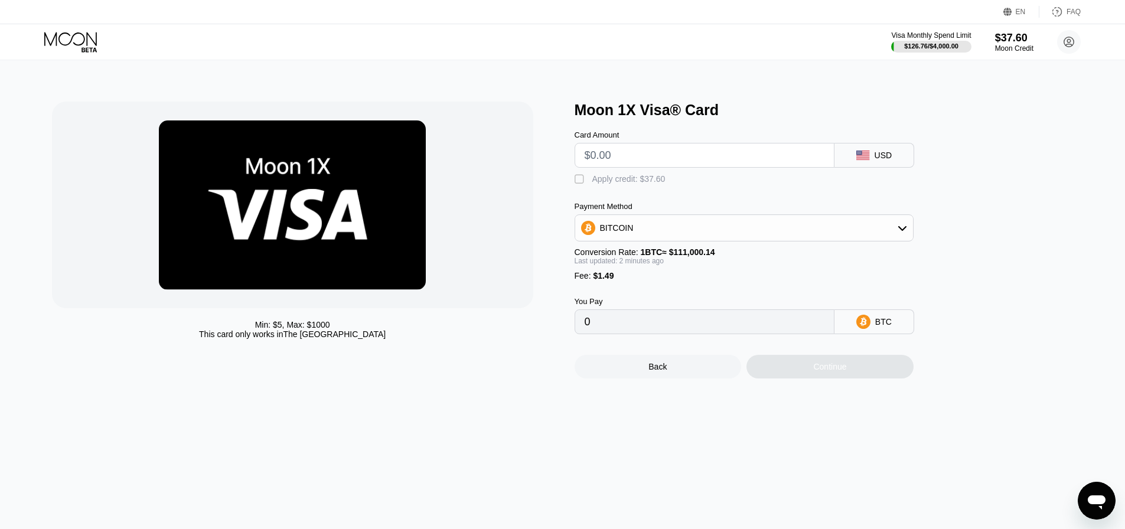
click at [636, 161] on input "text" at bounding box center [704, 155] width 240 height 24
type input "$8"
type input "0.00008550"
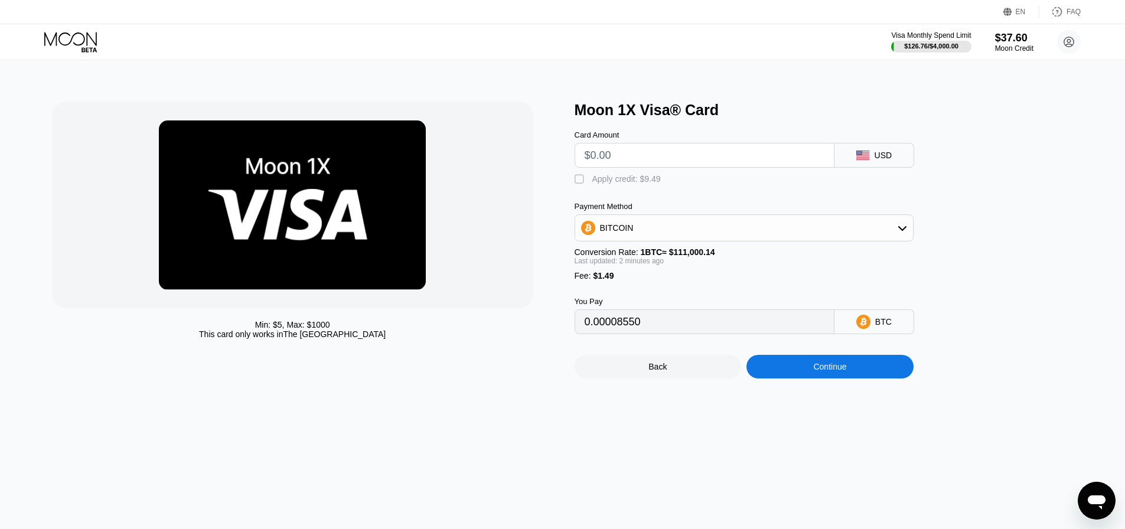
type input "0"
type input "$9"
type input "0.00009451"
type input "$9"
type input "0"
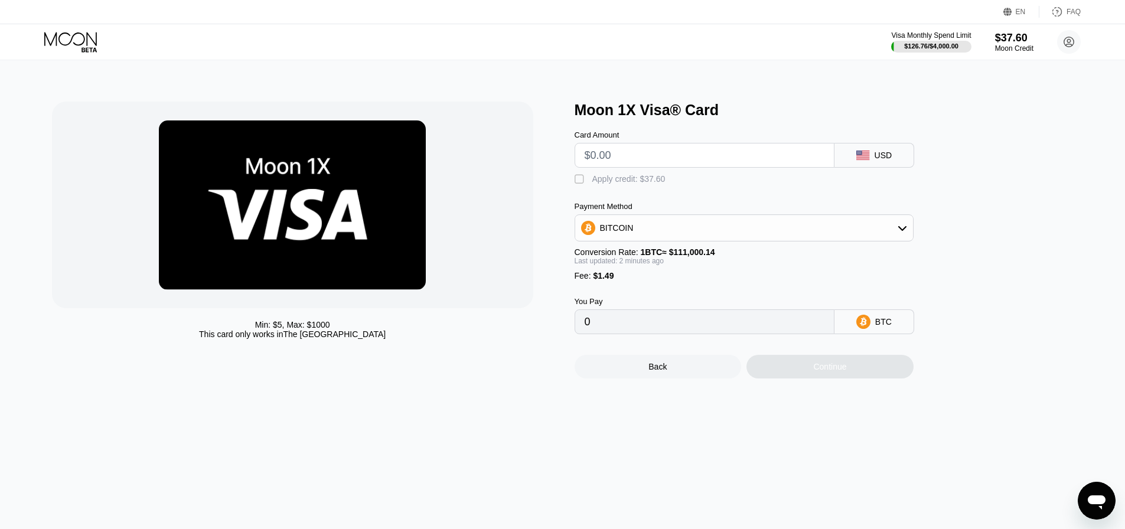
type input "$9"
type input "0.00009451"
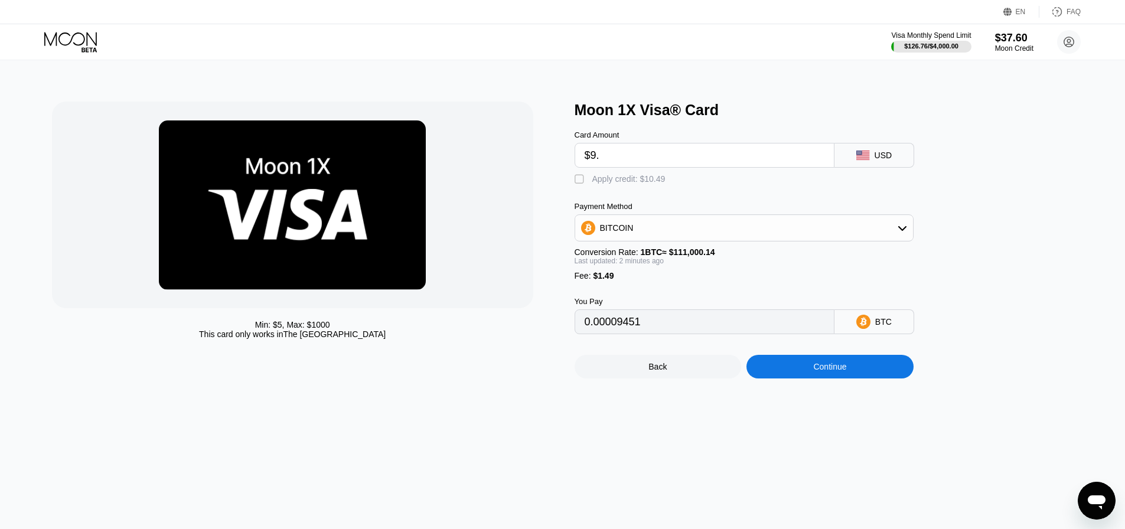
type input "$9.5"
type input "0.00009901"
type input "$9.5"
click at [620, 183] on div "Apply credit: $10.99" at bounding box center [628, 178] width 73 height 9
type input "0"
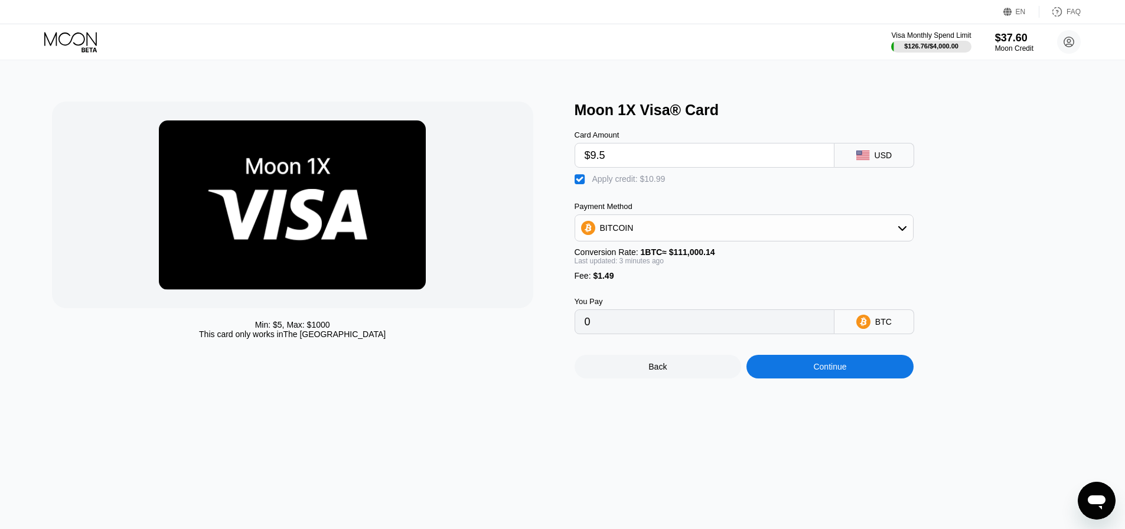
click at [829, 371] on div "Continue" at bounding box center [829, 366] width 33 height 9
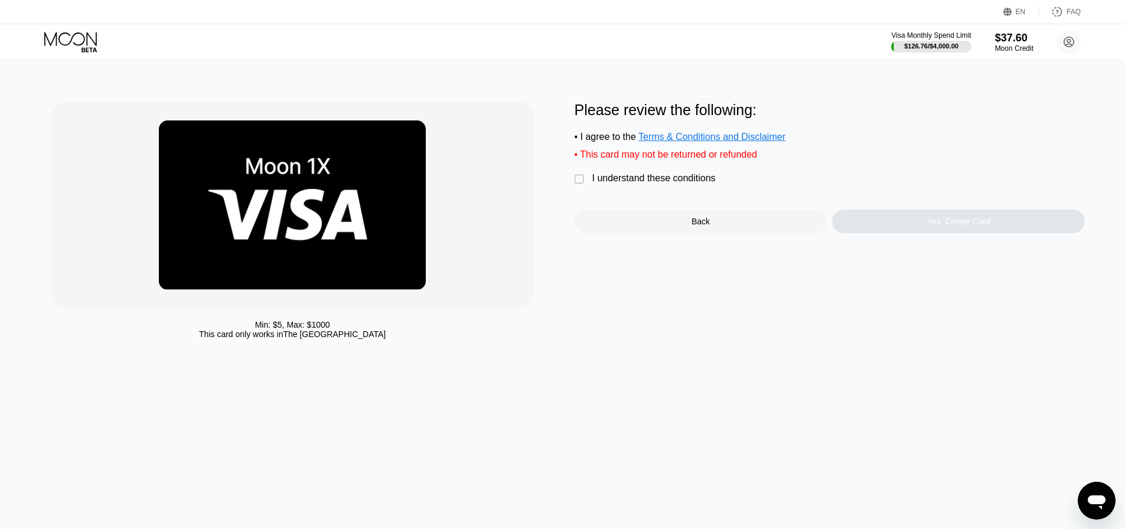
click at [674, 179] on div "I understand these conditions" at bounding box center [653, 178] width 123 height 11
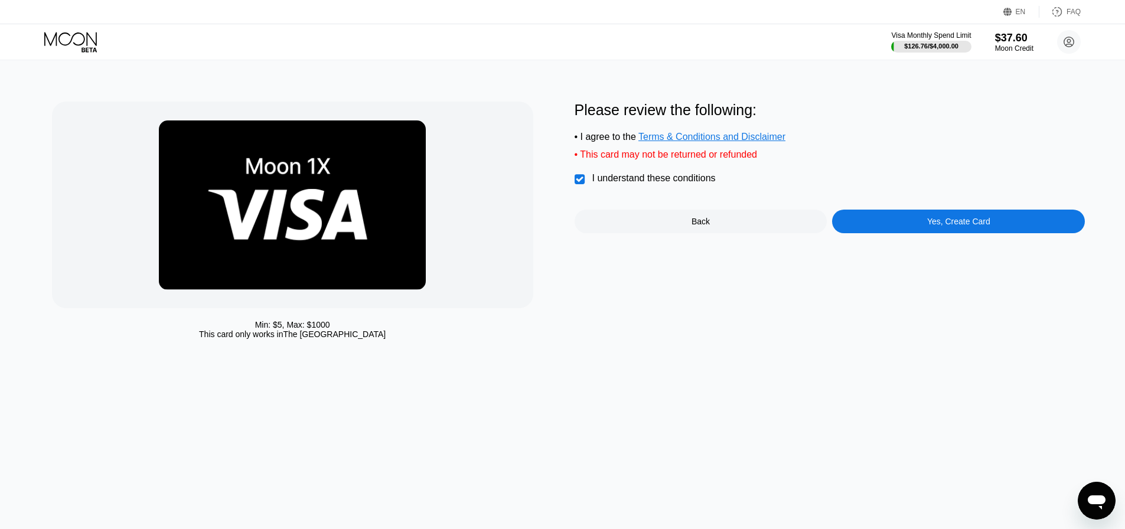
click at [880, 230] on div "Yes, Create Card" at bounding box center [958, 222] width 253 height 24
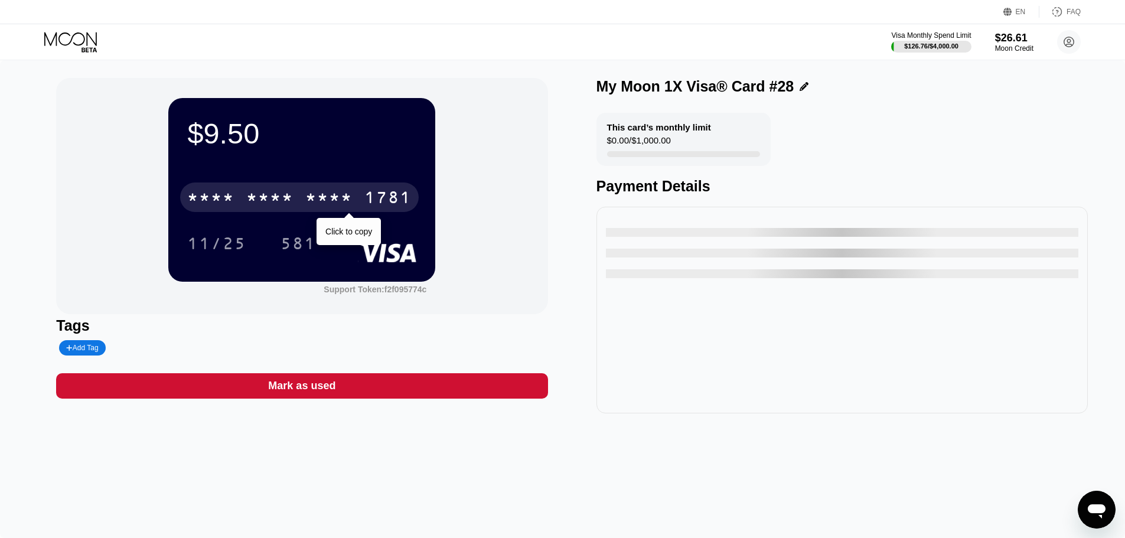
click at [334, 212] on div "* * * * * * * * * * * * 1781" at bounding box center [299, 197] width 238 height 30
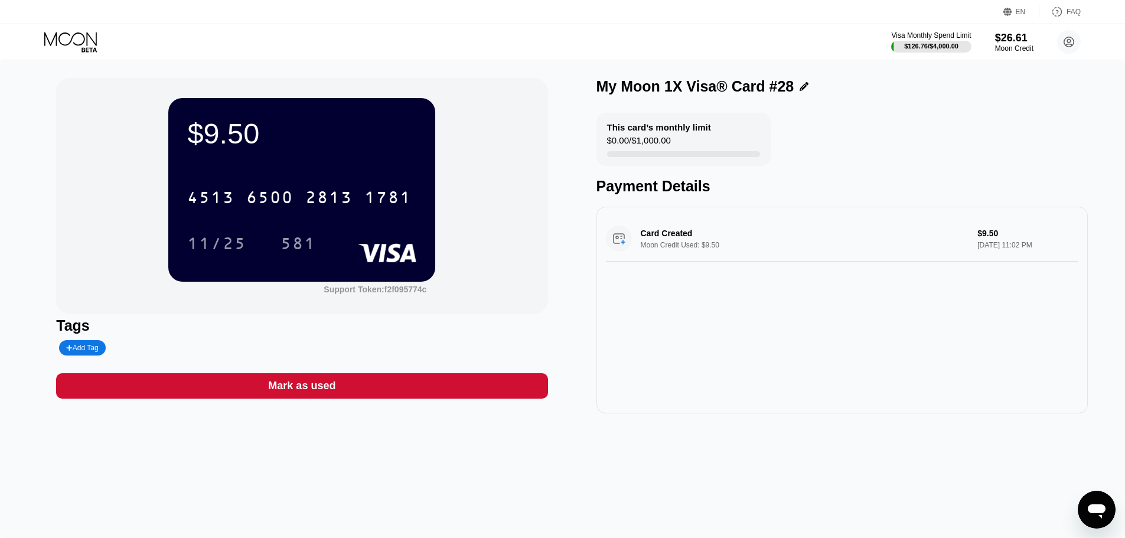
click at [84, 38] on icon at bounding box center [70, 39] width 53 height 14
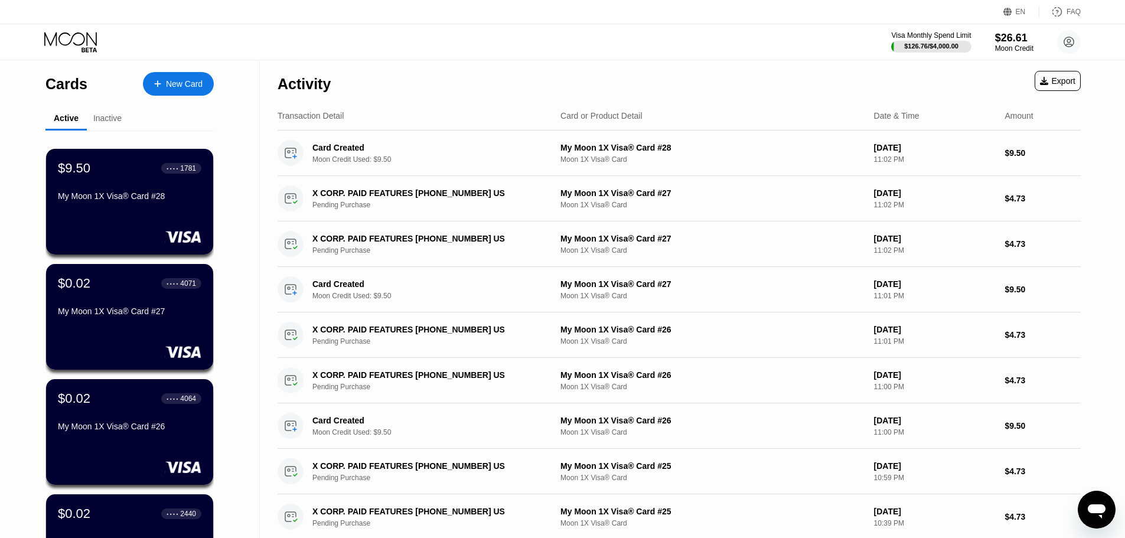
click at [169, 88] on div "New Card" at bounding box center [184, 84] width 37 height 10
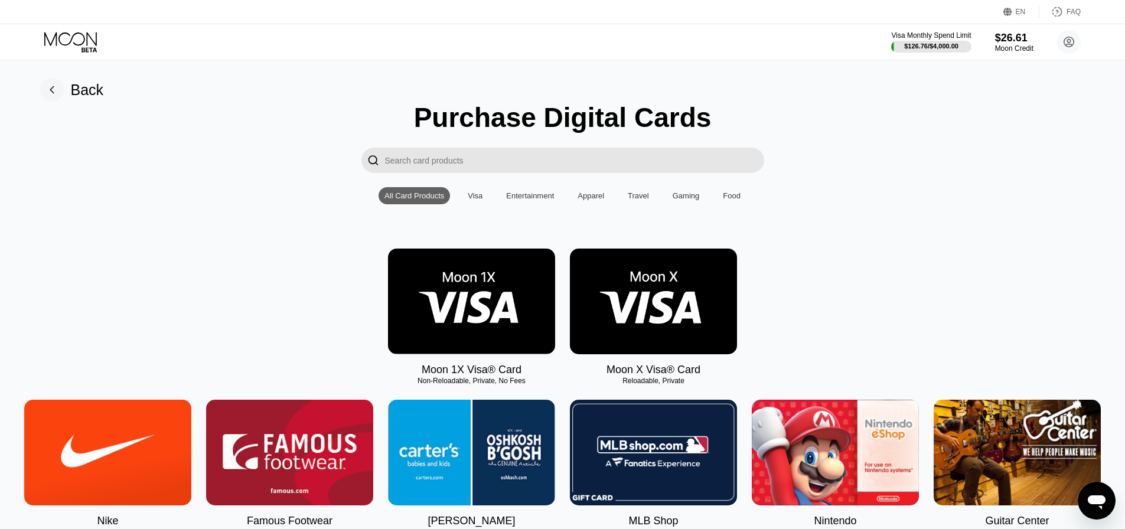
click at [493, 305] on img at bounding box center [471, 302] width 167 height 106
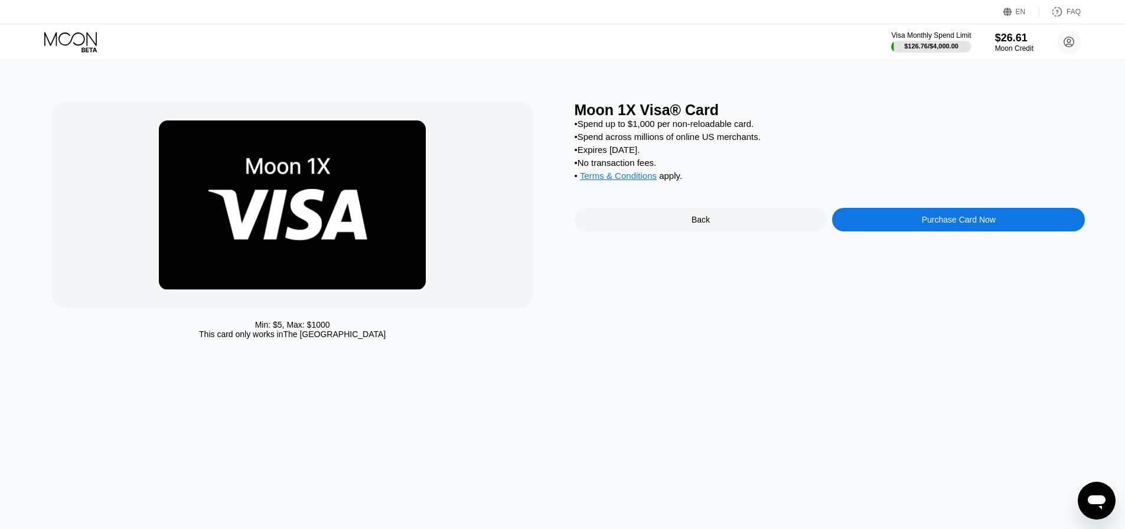
click at [877, 231] on div "Purchase Card Now" at bounding box center [958, 220] width 253 height 24
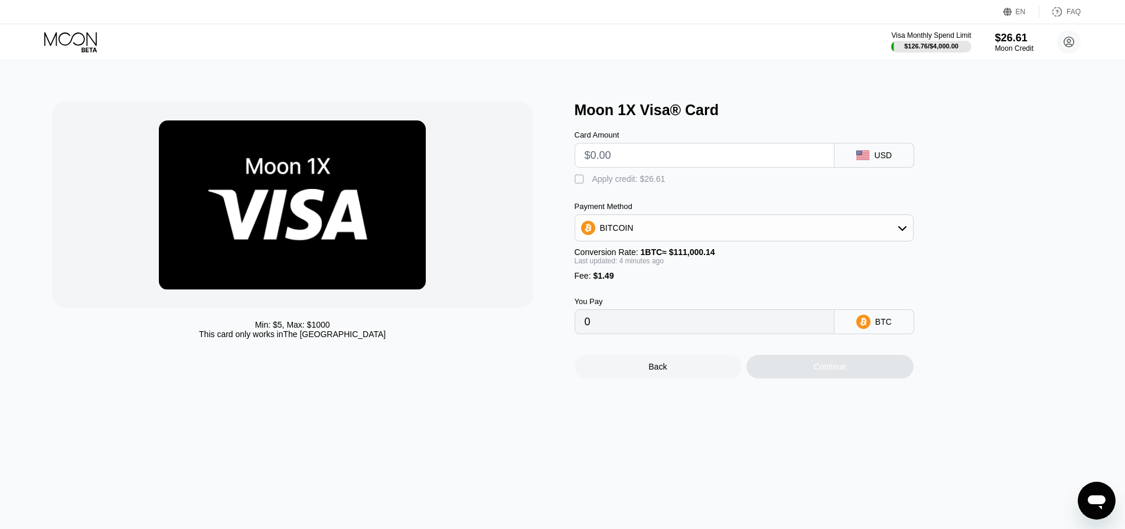
click at [648, 151] on input "text" at bounding box center [704, 155] width 240 height 24
type input "$9"
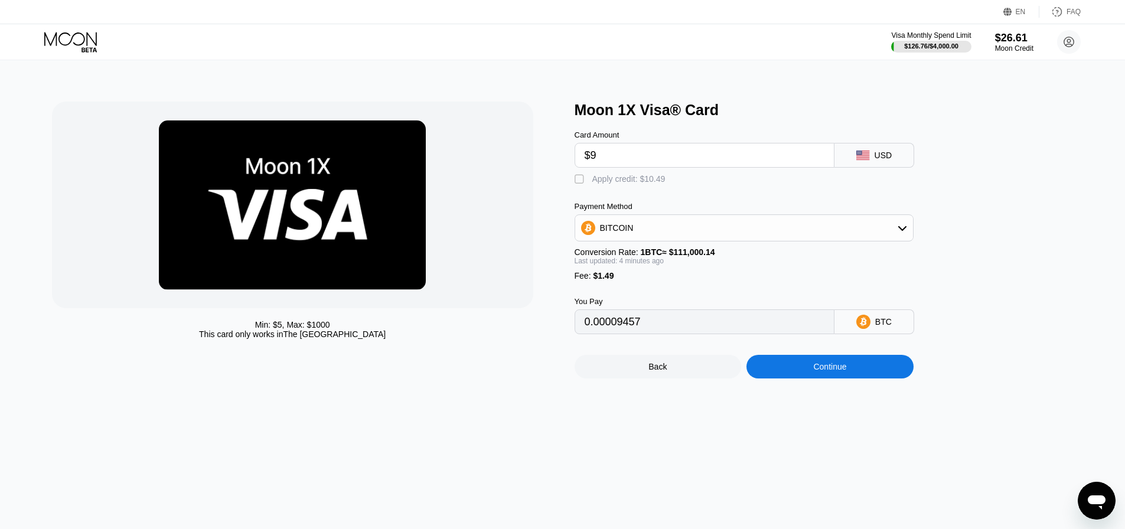
type input "0.00009457"
type input "$9.5"
type input "0.00009907"
type input "$9.5"
click at [610, 179] on div "Apply credit: $10.99" at bounding box center [628, 178] width 73 height 9
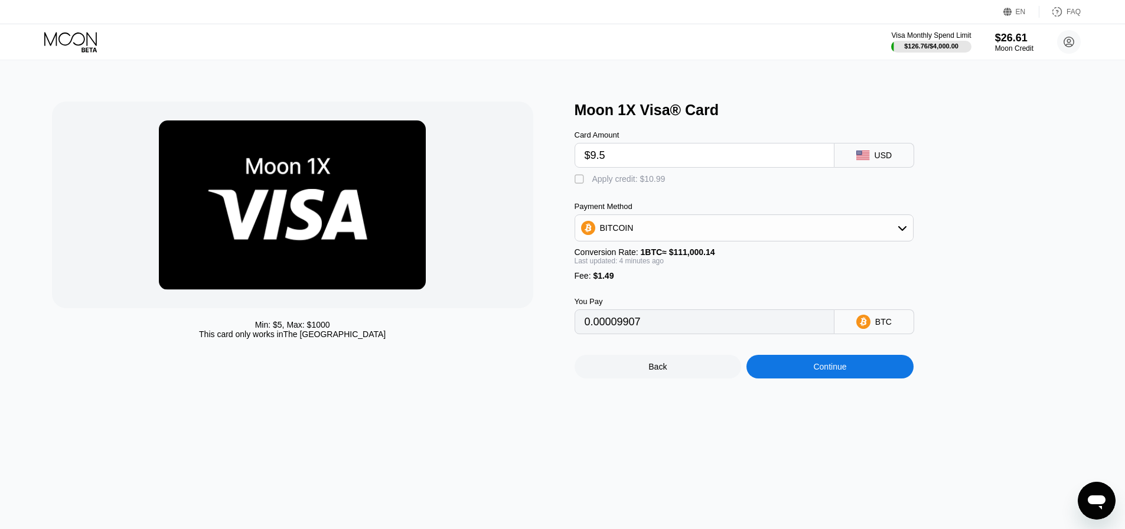
type input "0"
click at [799, 378] on div "Continue" at bounding box center [829, 367] width 167 height 24
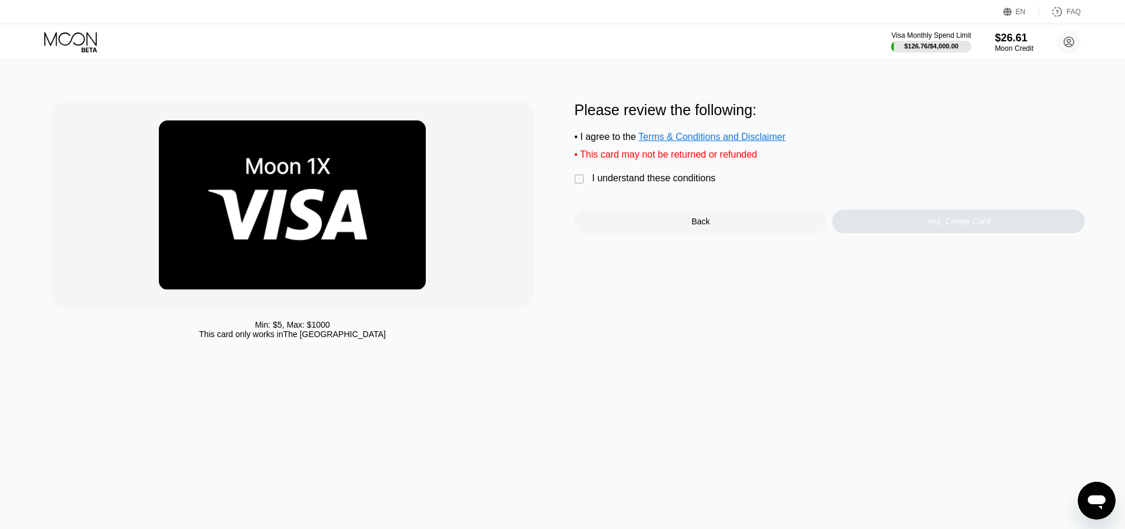
click at [639, 184] on div "I understand these conditions" at bounding box center [653, 178] width 123 height 11
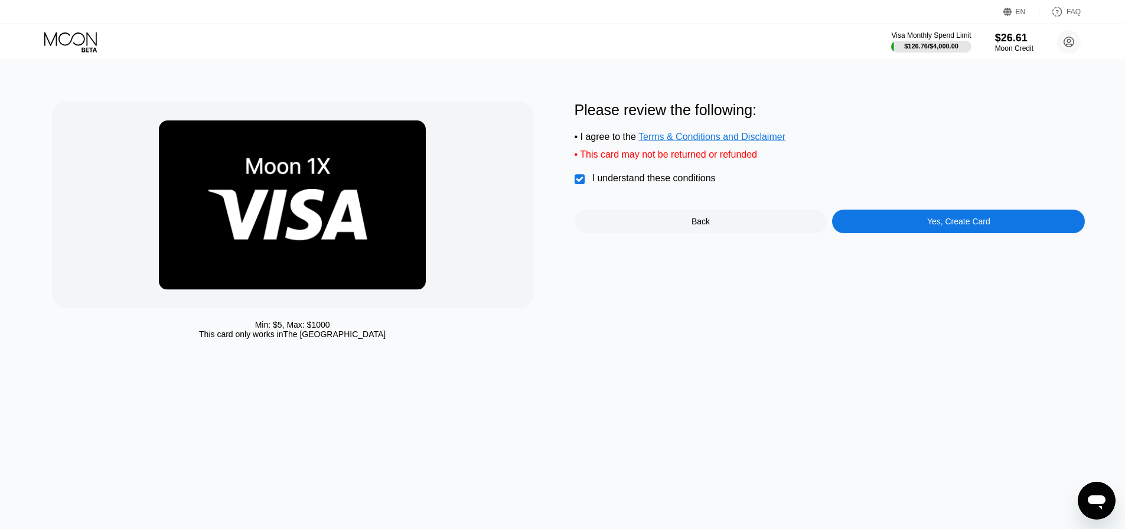
click at [859, 224] on div "Yes, Create Card" at bounding box center [958, 222] width 253 height 24
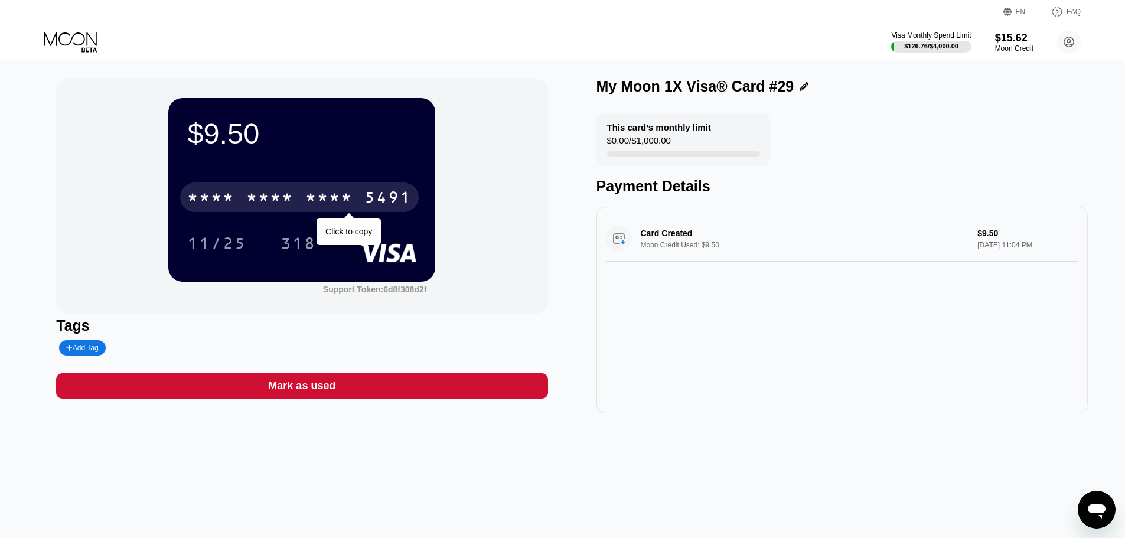
click at [305, 190] on div "* * * * * * * * * * * * 5491" at bounding box center [299, 197] width 238 height 30
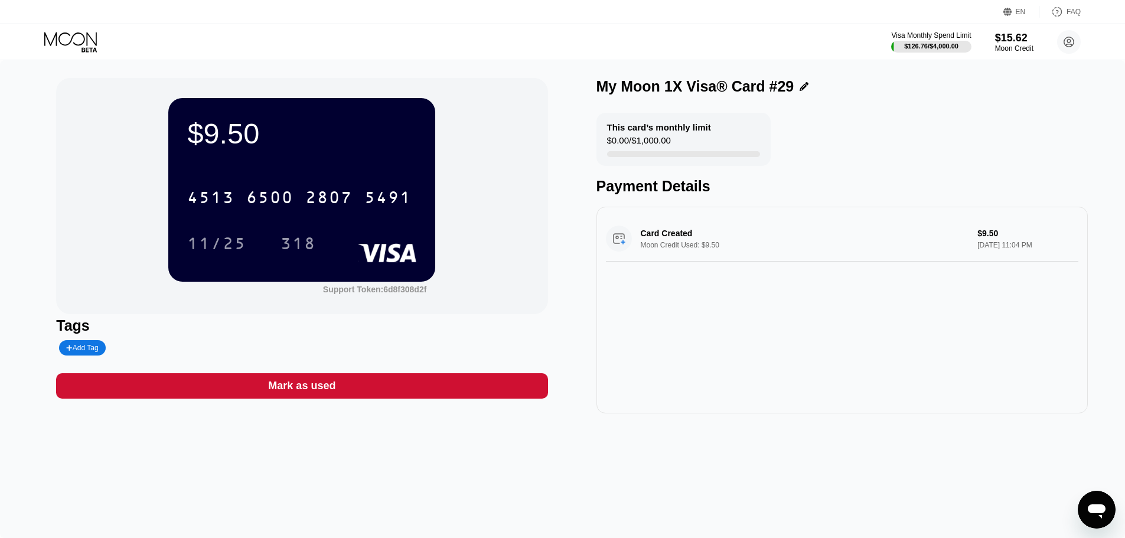
click at [92, 47] on icon at bounding box center [71, 42] width 55 height 21
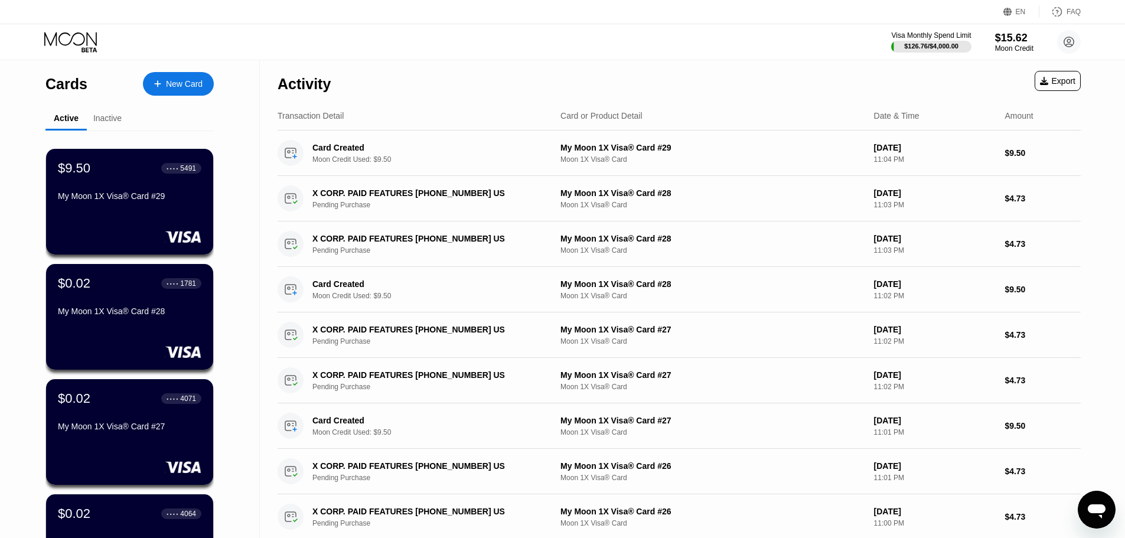
click at [178, 84] on div "New Card" at bounding box center [184, 84] width 37 height 10
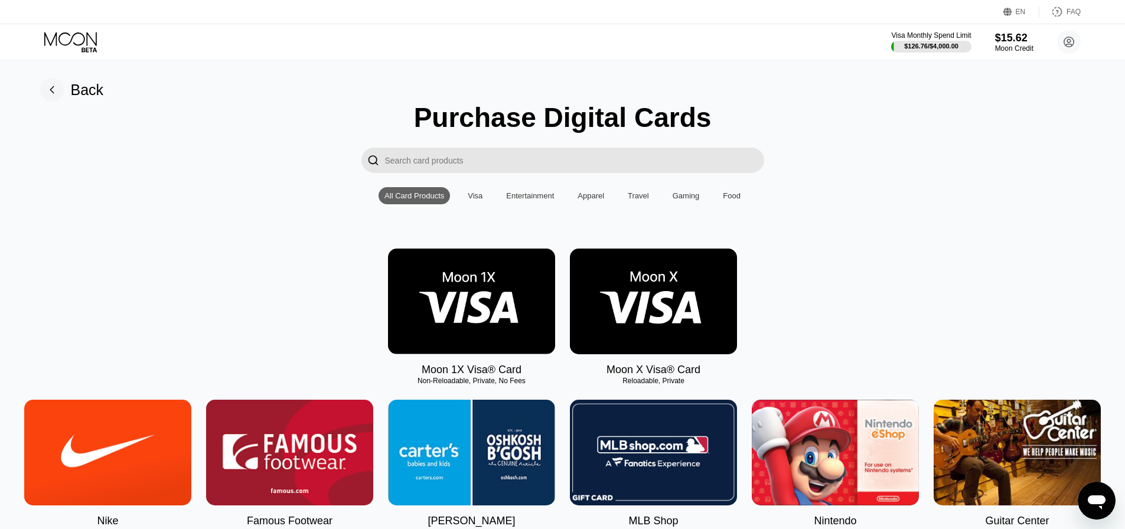
click at [449, 304] on img at bounding box center [471, 302] width 167 height 106
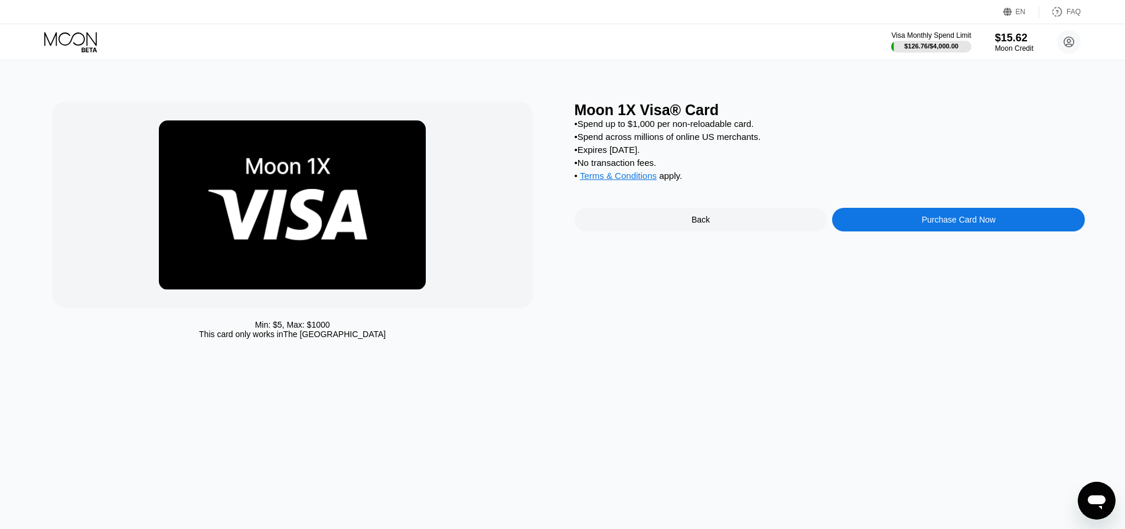
click at [864, 231] on div "Purchase Card Now" at bounding box center [958, 220] width 253 height 24
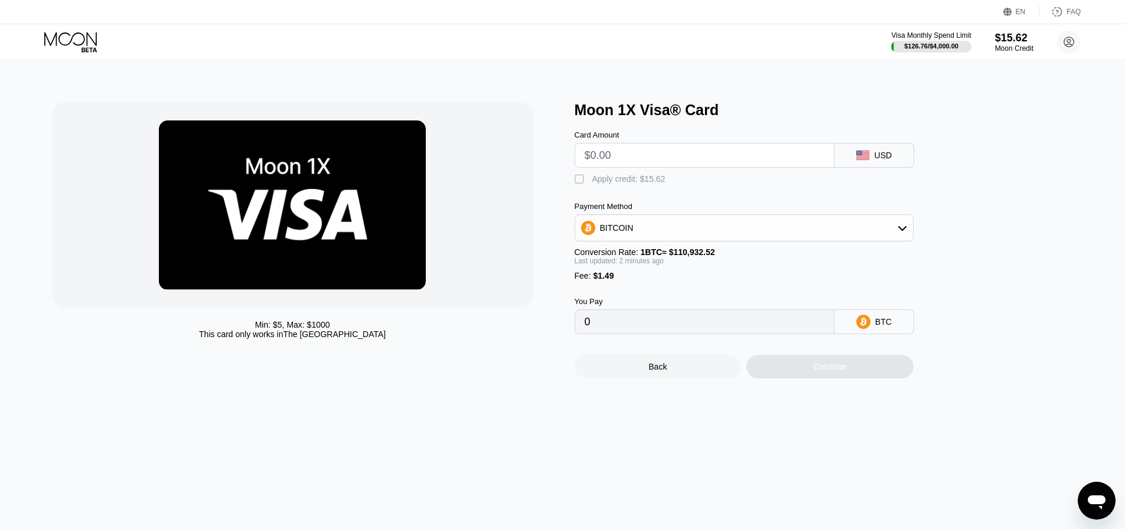
click at [619, 146] on div "Card Amount" at bounding box center [704, 148] width 260 height 37
click at [619, 157] on input "text" at bounding box center [704, 155] width 240 height 24
type input "$9"
type input "0.00009457"
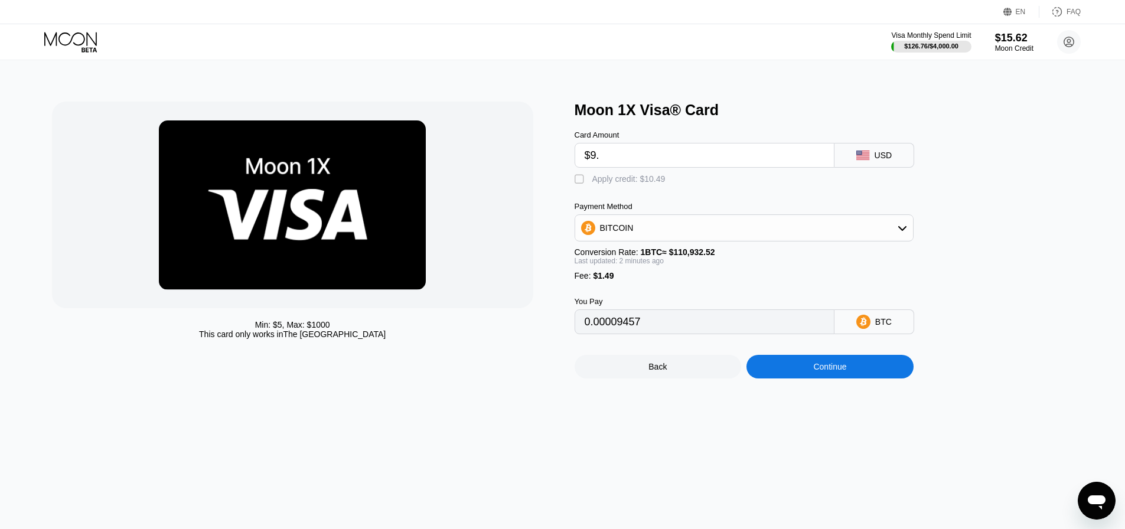
type input "$9.5"
type input "0.00009907"
type input "$9.5"
click at [623, 184] on div "Apply credit: $10.99" at bounding box center [628, 178] width 73 height 9
type input "0"
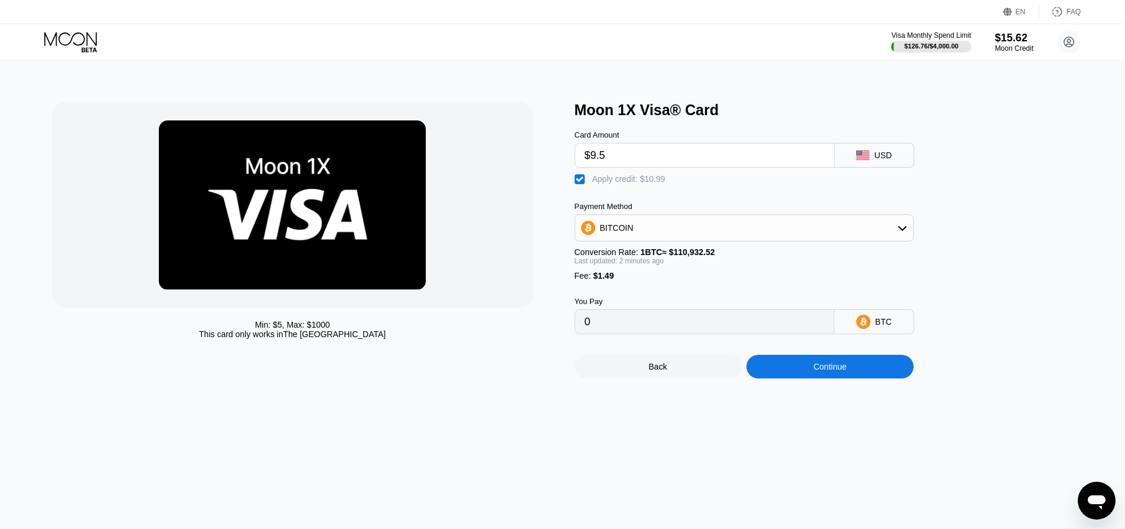
click at [795, 365] on div "Back Continue" at bounding box center [763, 356] width 378 height 44
click at [796, 378] on div "Continue" at bounding box center [829, 367] width 167 height 24
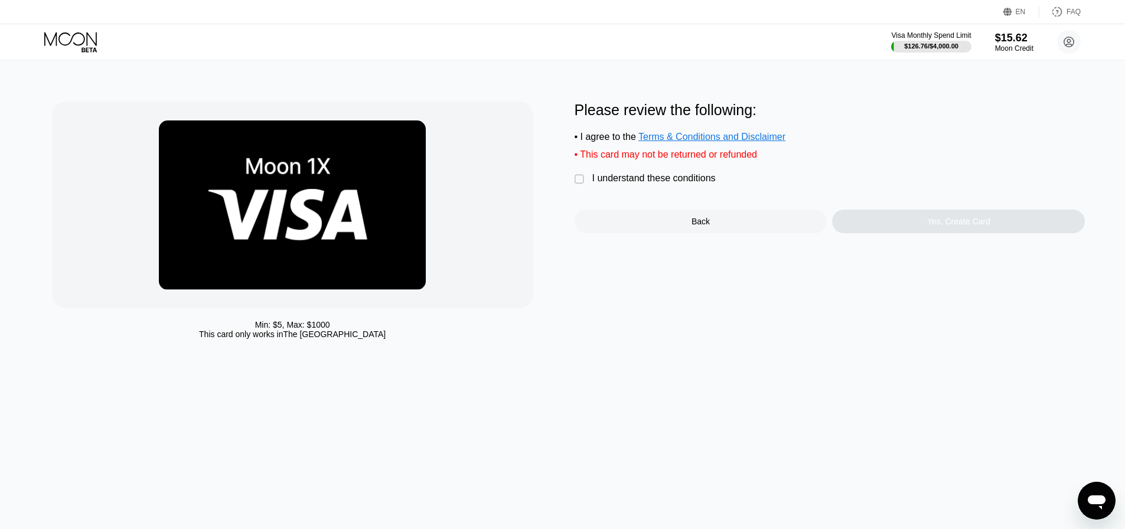
click at [625, 180] on div "I understand these conditions" at bounding box center [653, 178] width 123 height 11
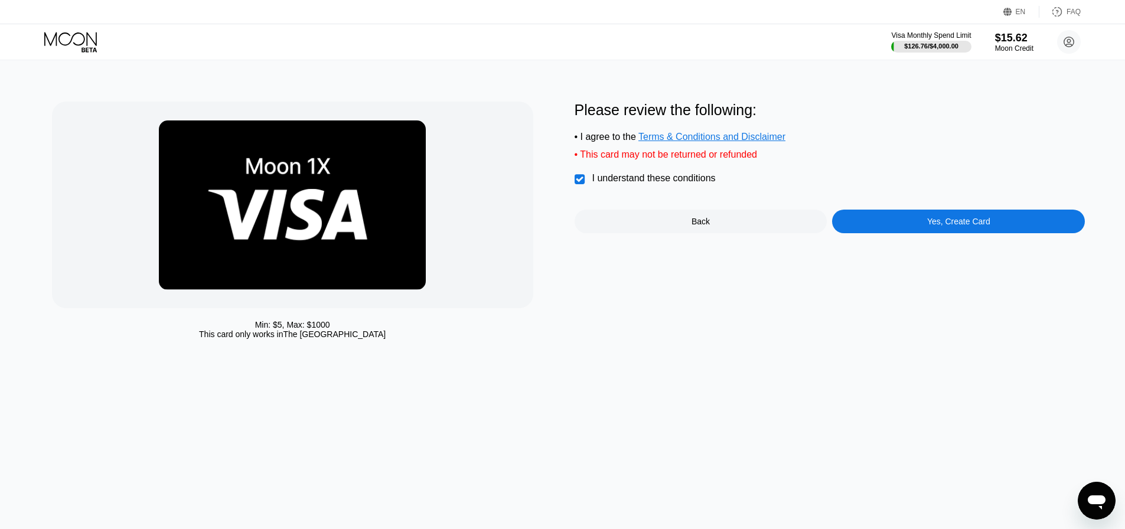
click at [893, 233] on div "Yes, Create Card" at bounding box center [958, 222] width 253 height 24
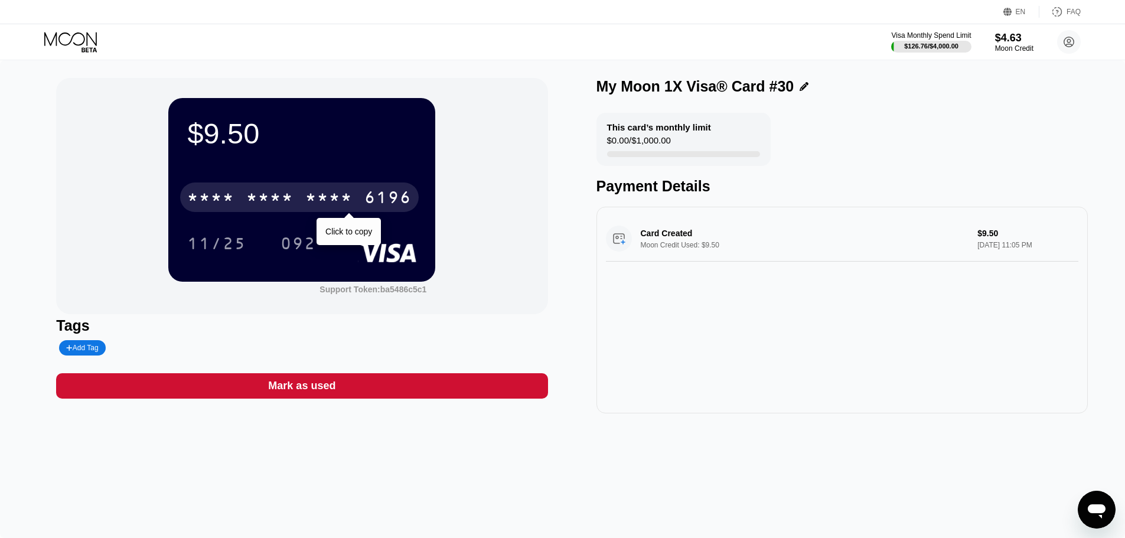
click at [340, 202] on div "* * * *" at bounding box center [328, 198] width 47 height 19
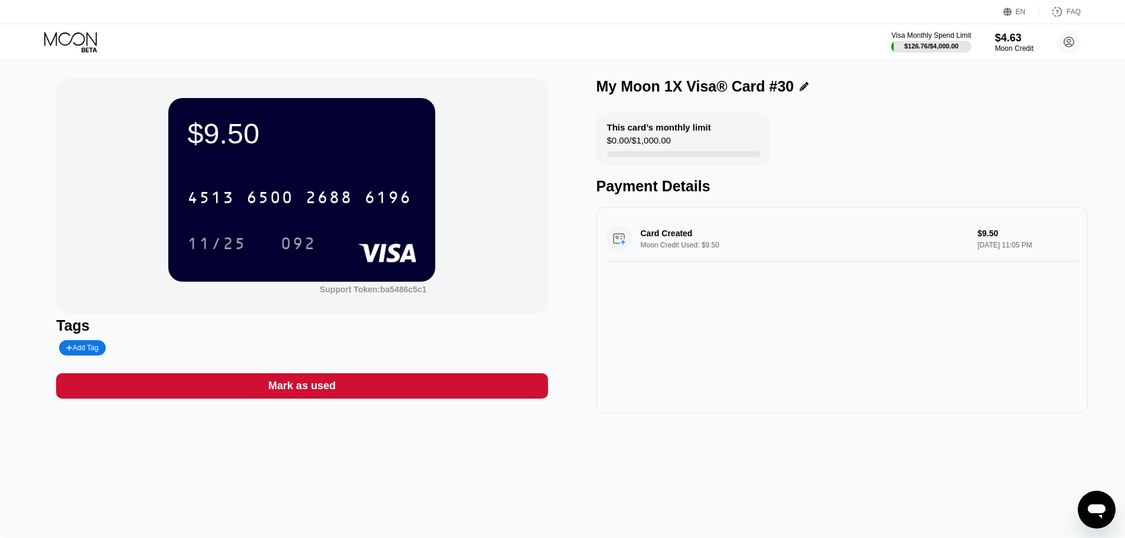
click at [90, 43] on icon at bounding box center [71, 42] width 55 height 21
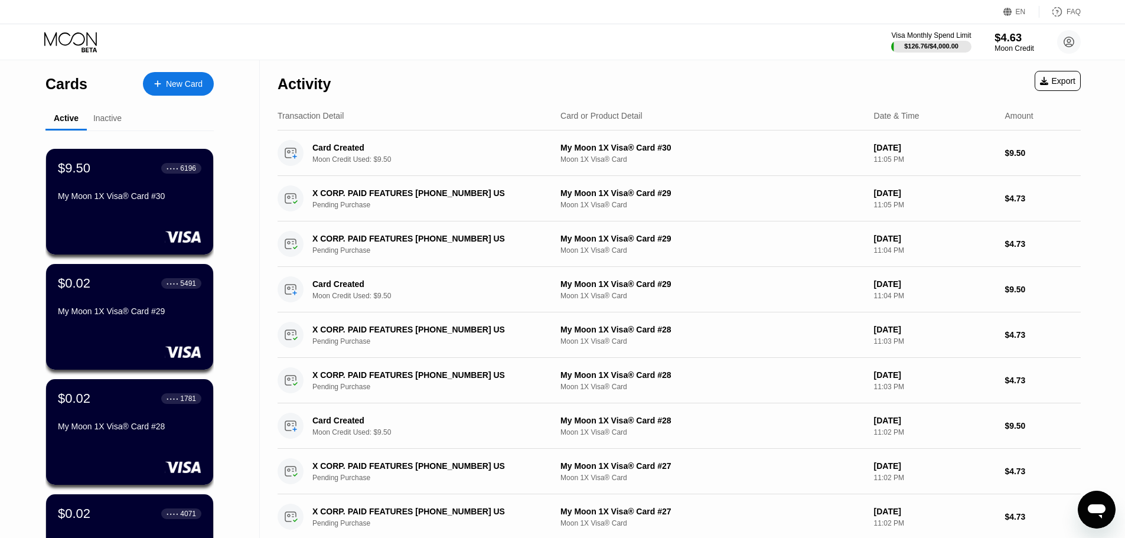
click at [1009, 50] on div "Moon Credit" at bounding box center [1014, 48] width 40 height 8
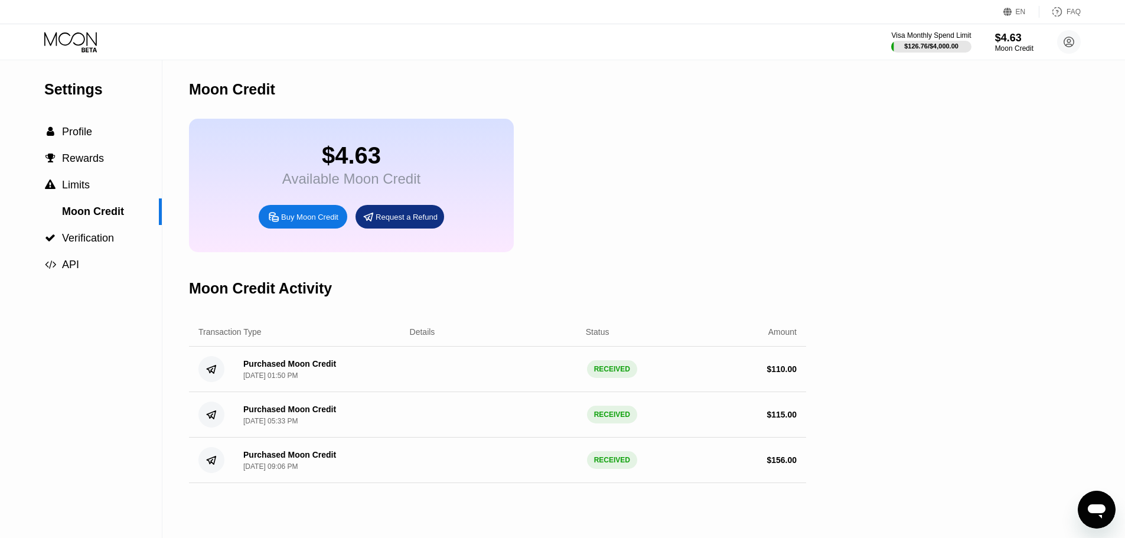
click at [56, 43] on icon at bounding box center [70, 39] width 53 height 14
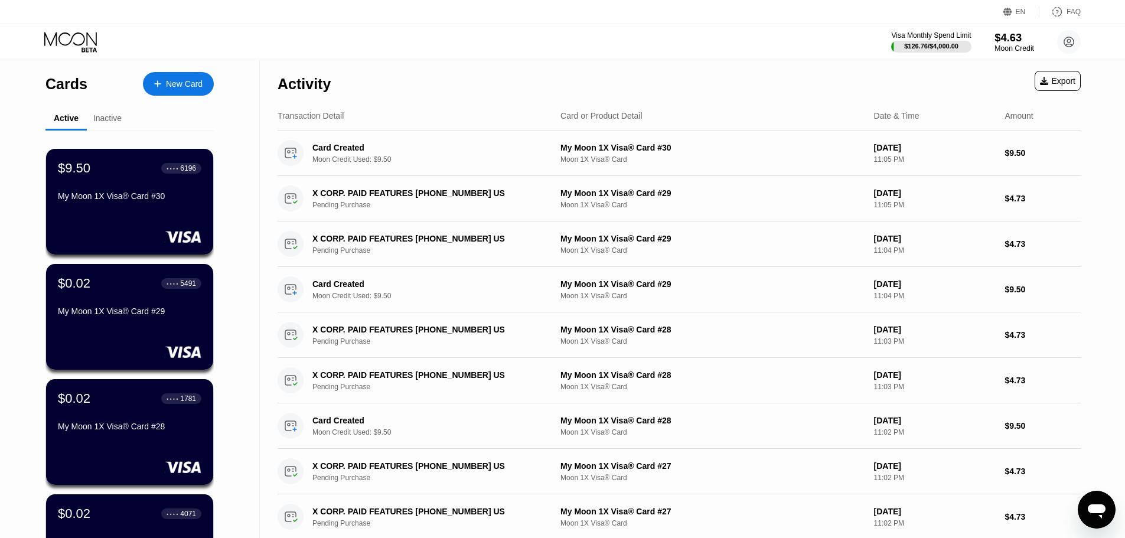
click at [1000, 36] on div "$4.63" at bounding box center [1014, 37] width 40 height 12
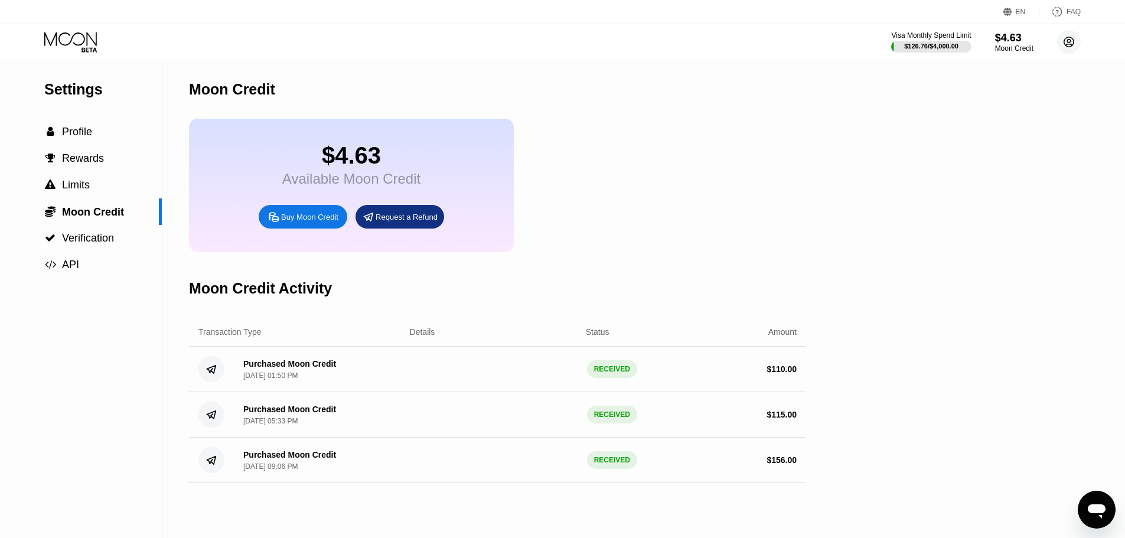
click at [1071, 43] on circle at bounding box center [1069, 42] width 24 height 24
